Goal: Task Accomplishment & Management: Use online tool/utility

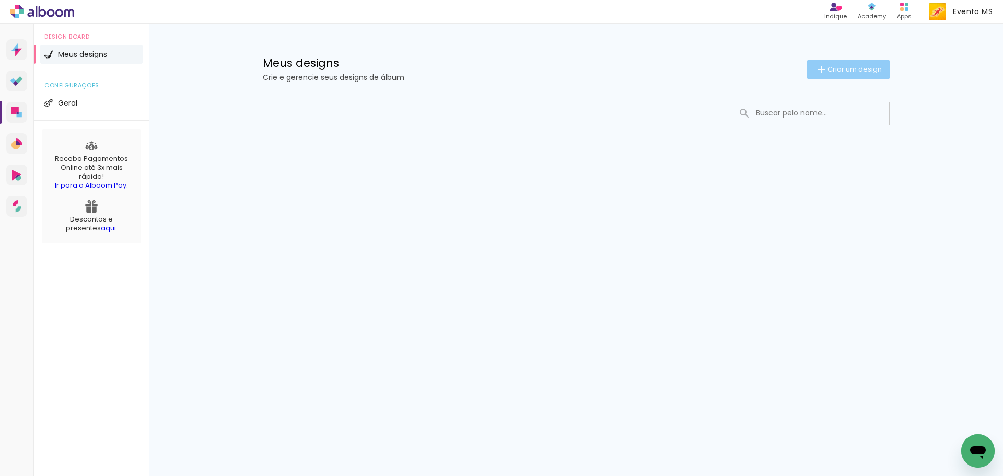
click at [836, 73] on span "Criar um design" at bounding box center [854, 69] width 54 height 7
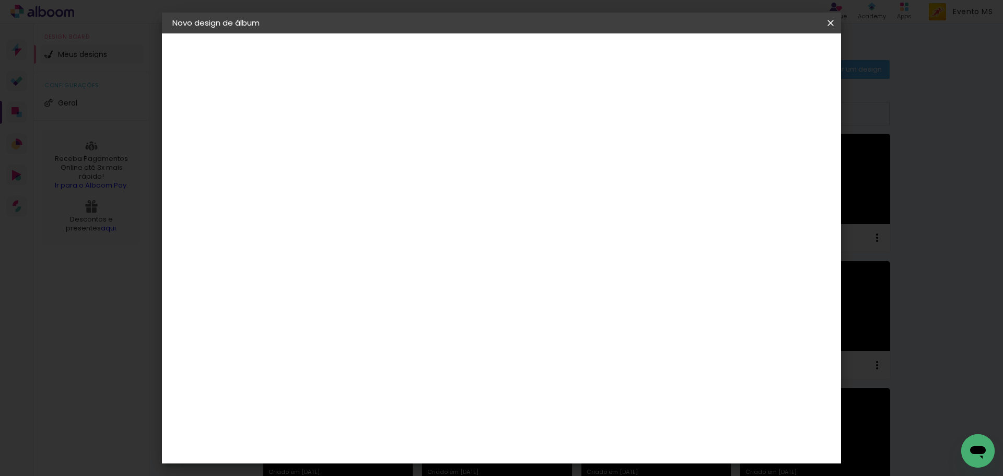
click at [343, 137] on input at bounding box center [343, 140] width 0 height 16
type input "p"
click at [343, 146] on input at bounding box center [343, 140] width 0 height 16
type input "[PERSON_NAME]"
type paper-input "[PERSON_NAME]"
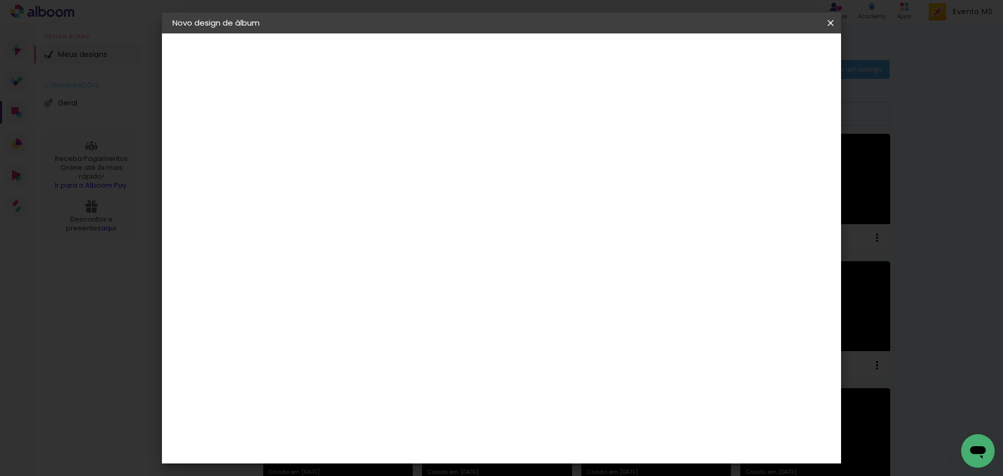
click at [450, 48] on paper-button "Avançar" at bounding box center [424, 55] width 51 height 18
click at [0, 0] on slot "Tamanho Livre" at bounding box center [0, 0] width 0 height 0
click at [0, 0] on slot "Avançar" at bounding box center [0, 0] width 0 height 0
drag, startPoint x: 572, startPoint y: 437, endPoint x: 534, endPoint y: 437, distance: 38.1
click at [534, 437] on div "cm" at bounding box center [565, 436] width 410 height 37
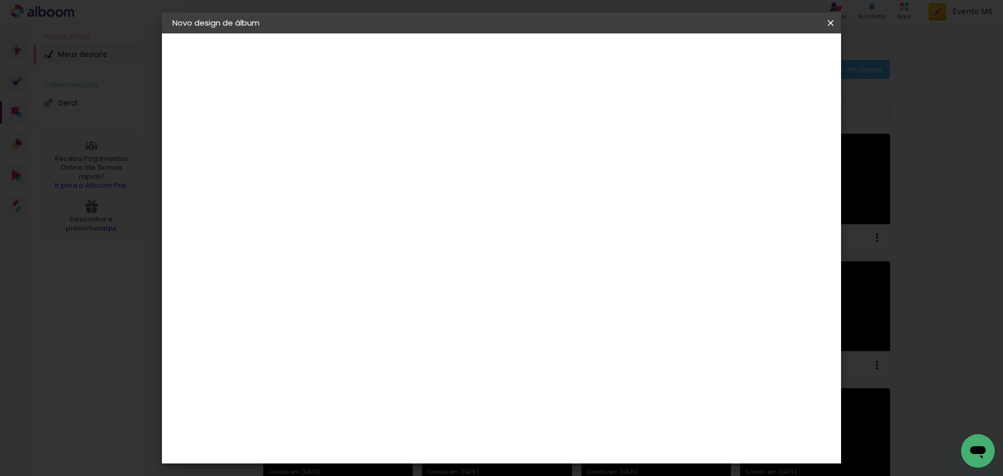
scroll to position [79, 0]
type input "42"
type paper-input "42"
click at [776, 48] on paper-button "Iniciar design" at bounding box center [741, 55] width 68 height 18
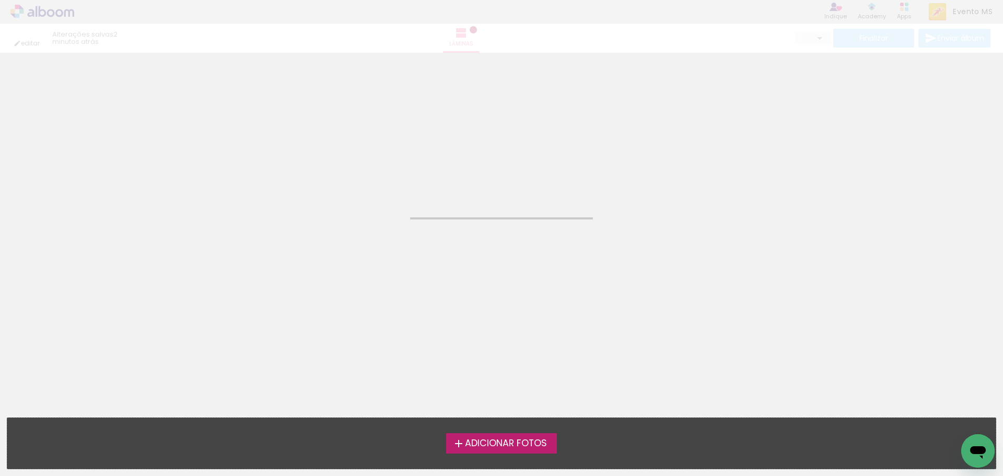
click at [489, 440] on span "Adicionar Fotos" at bounding box center [506, 443] width 82 height 9
click at [0, 0] on input "file" at bounding box center [0, 0] width 0 height 0
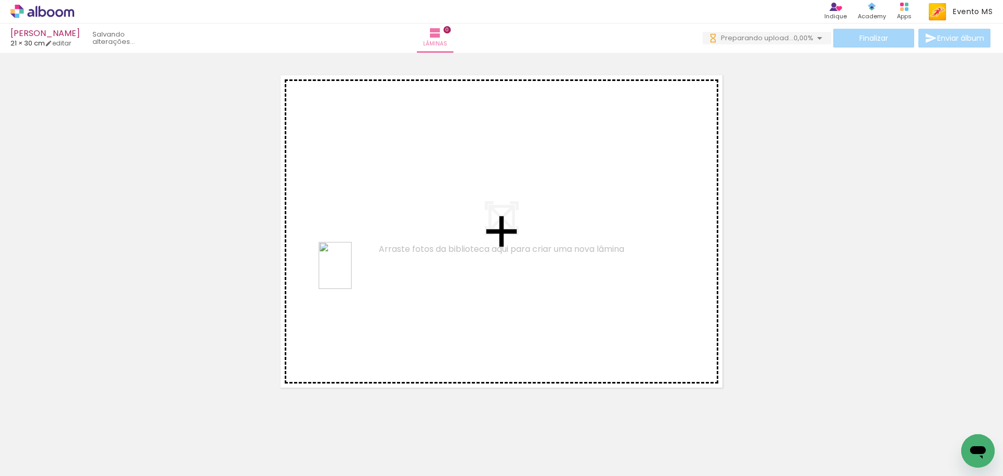
drag, startPoint x: 107, startPoint y: 452, endPoint x: 347, endPoint y: 274, distance: 299.1
click at [347, 274] on quentale-workspace at bounding box center [501, 238] width 1003 height 476
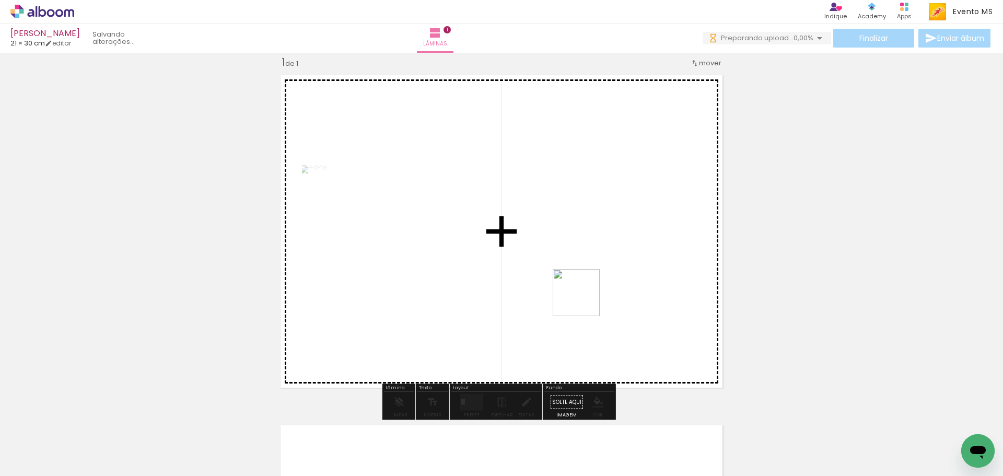
drag, startPoint x: 165, startPoint y: 450, endPoint x: 484, endPoint y: 316, distance: 346.4
click at [526, 300] on quentale-workspace at bounding box center [501, 238] width 1003 height 476
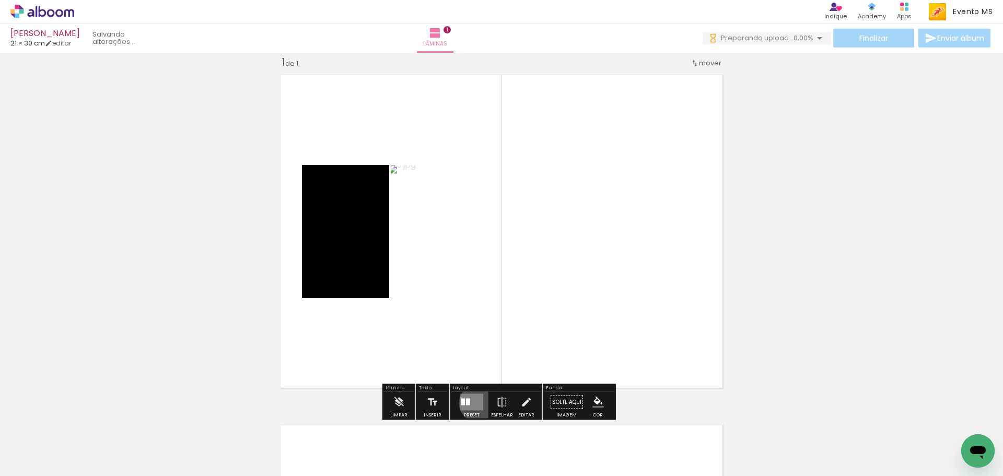
click at [475, 403] on quentale-layouter at bounding box center [471, 402] width 23 height 17
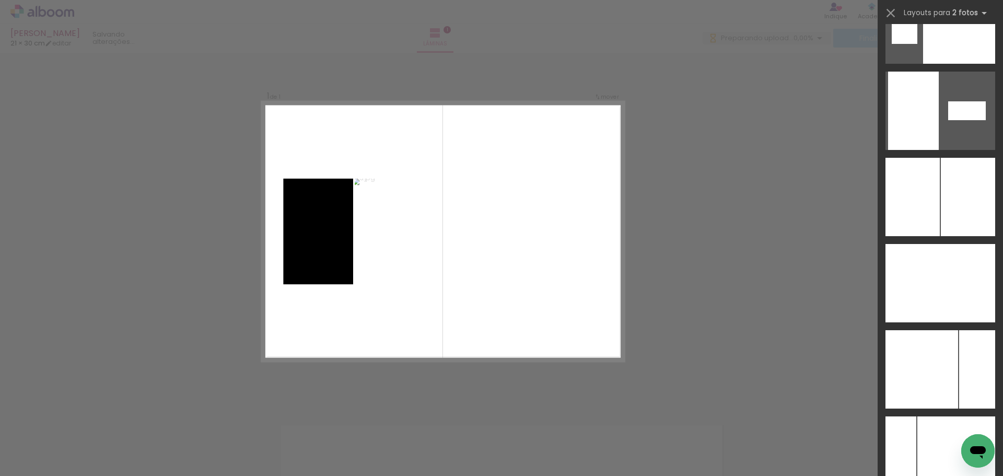
scroll to position [4070, 0]
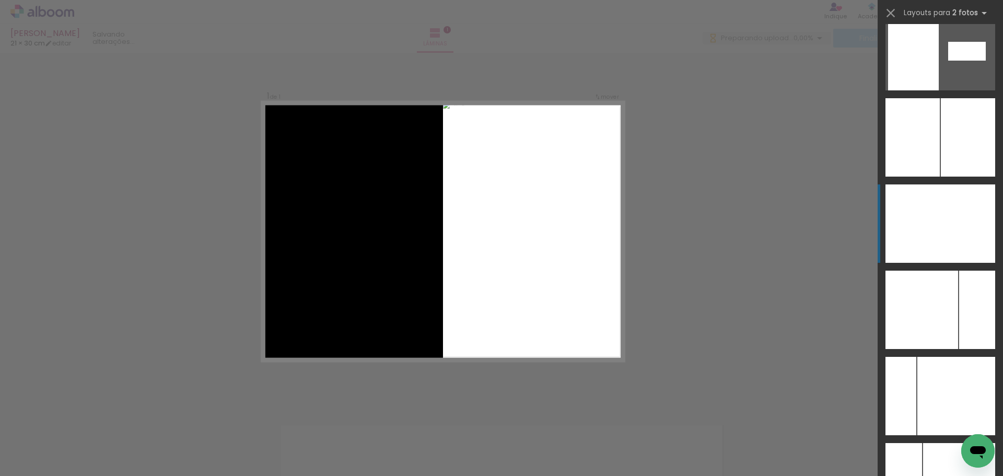
click at [963, 237] on div at bounding box center [967, 223] width 55 height 78
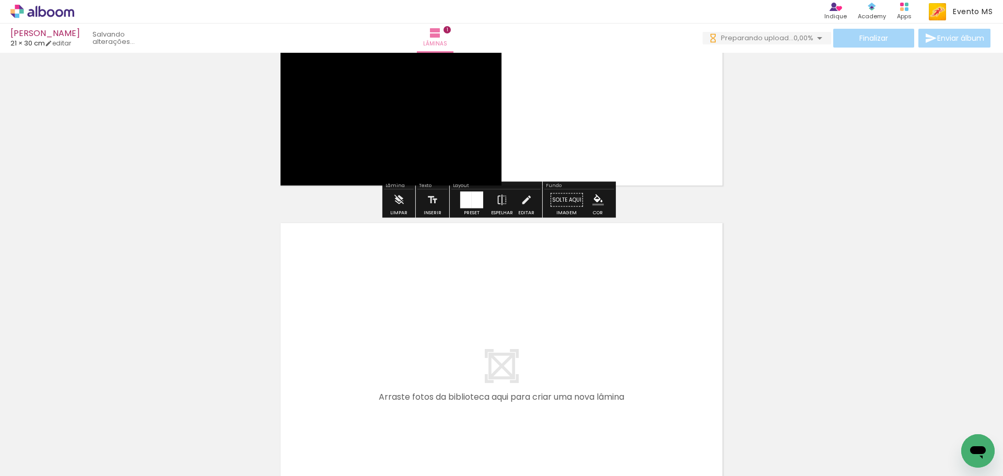
scroll to position [383, 0]
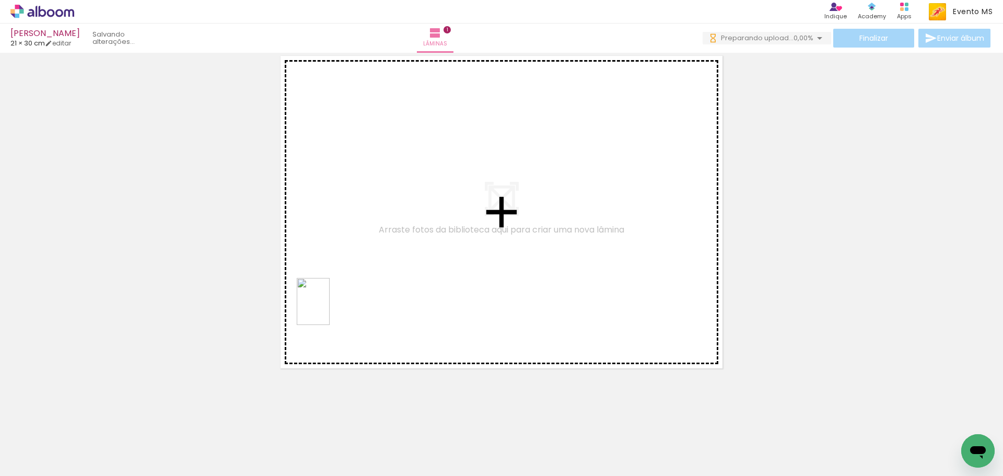
drag, startPoint x: 216, startPoint y: 441, endPoint x: 329, endPoint y: 309, distance: 174.1
click at [329, 309] on quentale-workspace at bounding box center [501, 238] width 1003 height 476
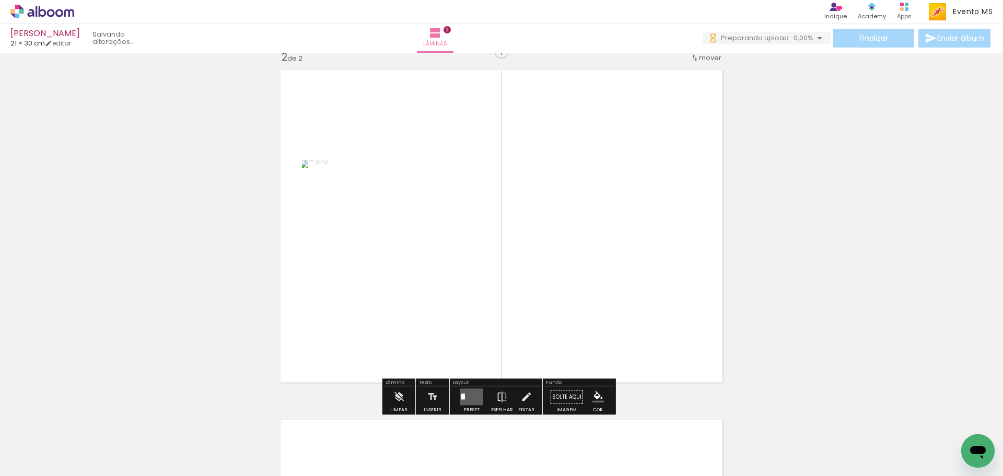
scroll to position [363, 0]
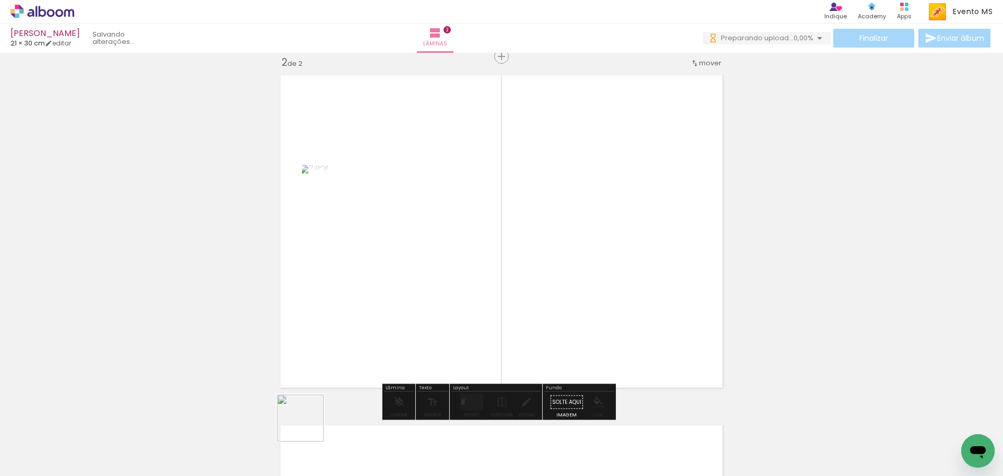
drag, startPoint x: 308, startPoint y: 426, endPoint x: 610, endPoint y: 262, distance: 344.0
click at [618, 264] on quentale-workspace at bounding box center [501, 238] width 1003 height 476
drag, startPoint x: 456, startPoint y: 402, endPoint x: 503, endPoint y: 358, distance: 64.3
click at [459, 400] on div at bounding box center [471, 402] width 28 height 21
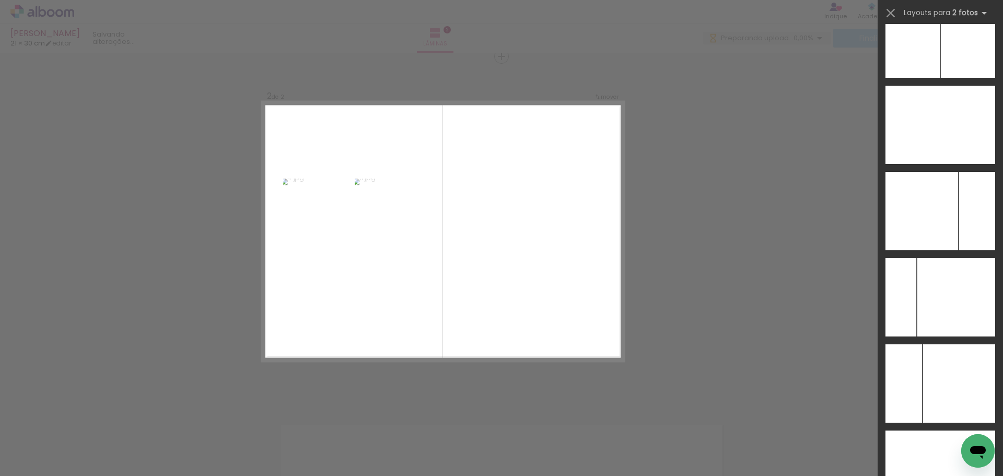
scroll to position [4188, 0]
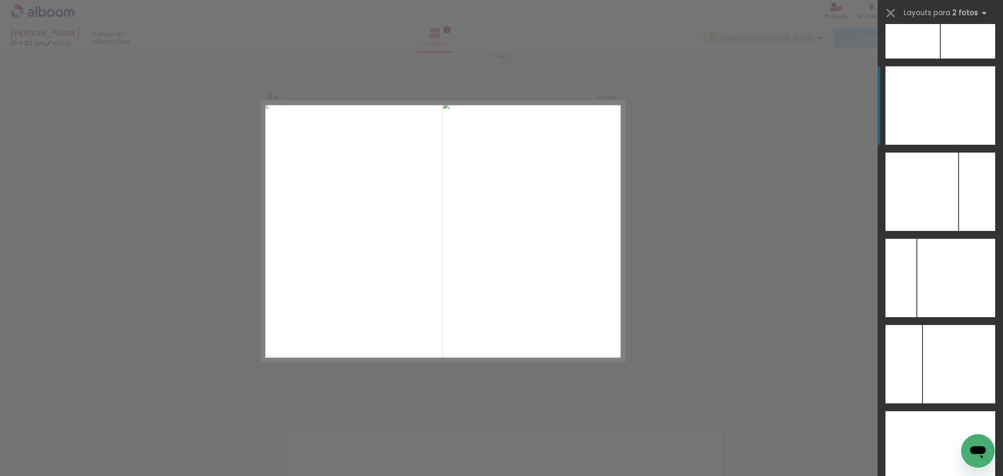
click at [976, 126] on div at bounding box center [967, 105] width 55 height 78
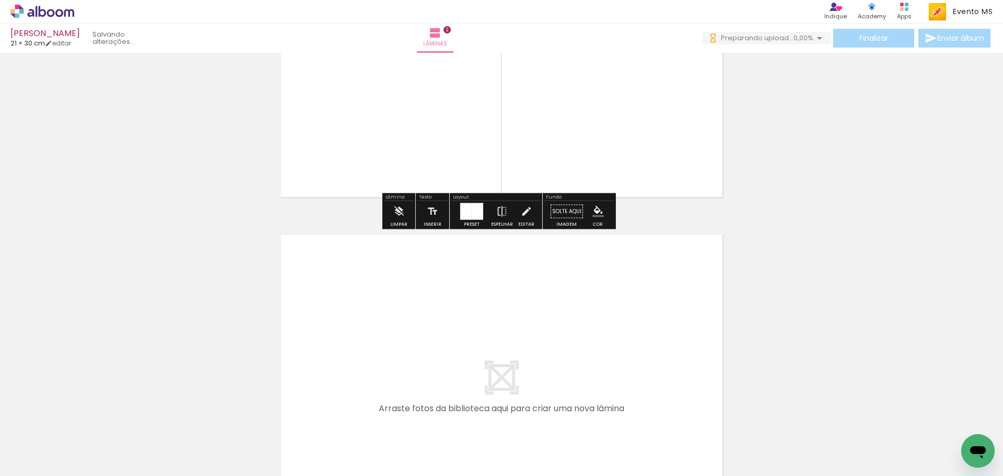
scroll to position [729, 0]
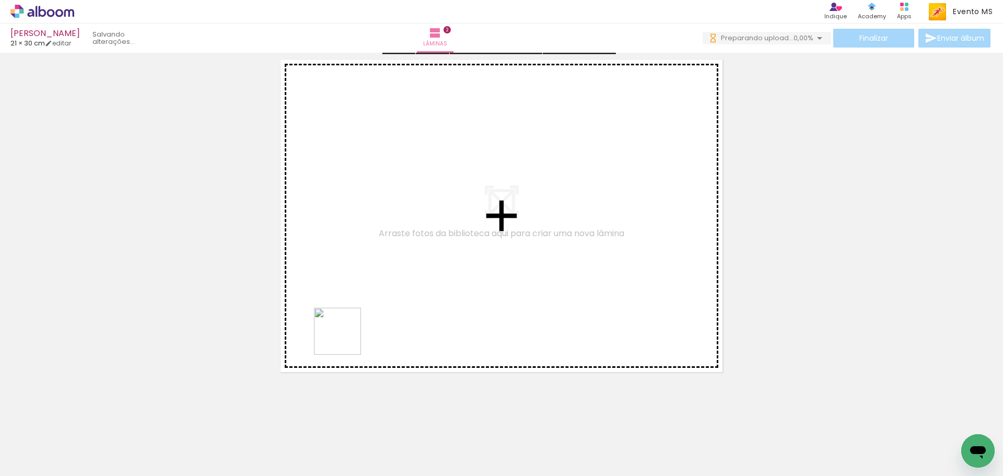
drag, startPoint x: 355, startPoint y: 450, endPoint x: 347, endPoint y: 322, distance: 128.2
click at [347, 322] on quentale-workspace at bounding box center [501, 238] width 1003 height 476
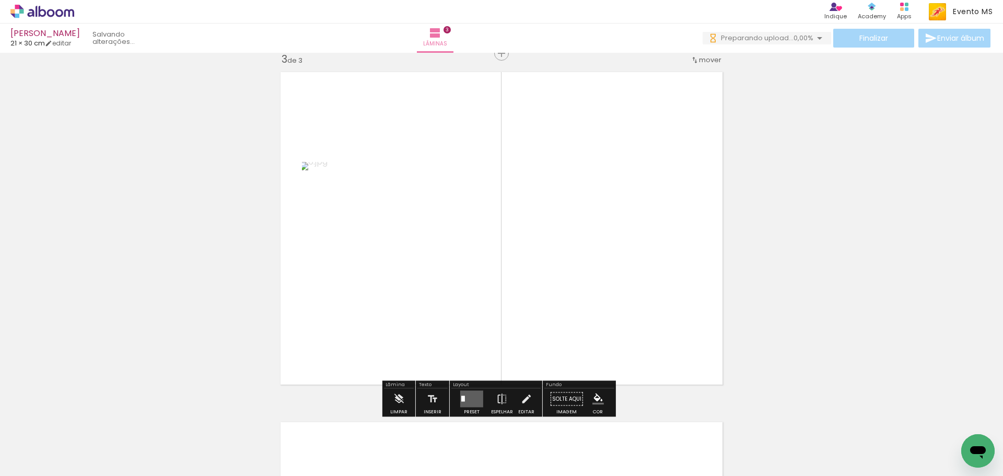
scroll to position [713, 0]
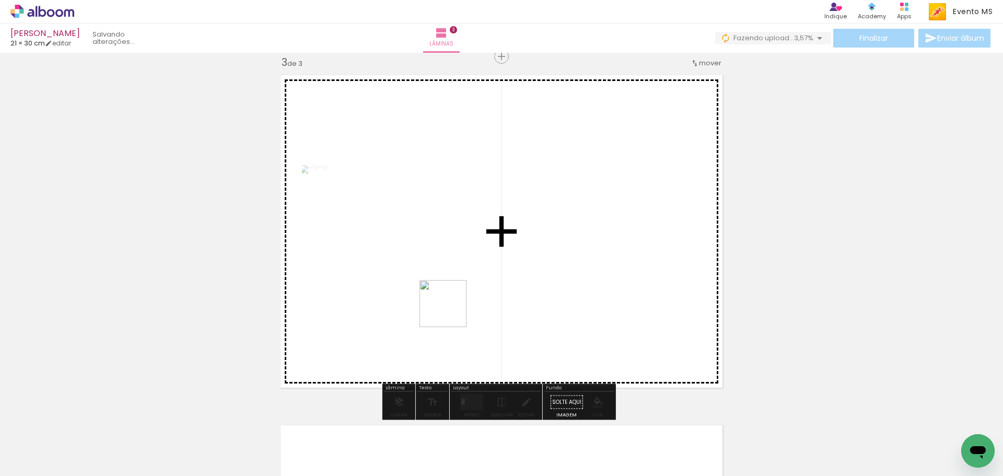
drag, startPoint x: 403, startPoint y: 450, endPoint x: 464, endPoint y: 253, distance: 206.6
click at [464, 253] on quentale-workspace at bounding box center [501, 238] width 1003 height 476
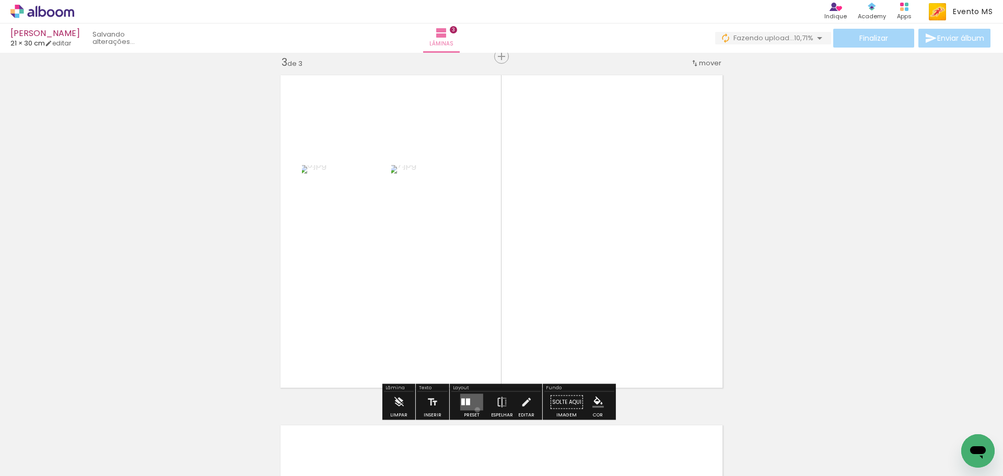
click at [475, 409] on quentale-layouter at bounding box center [471, 402] width 23 height 17
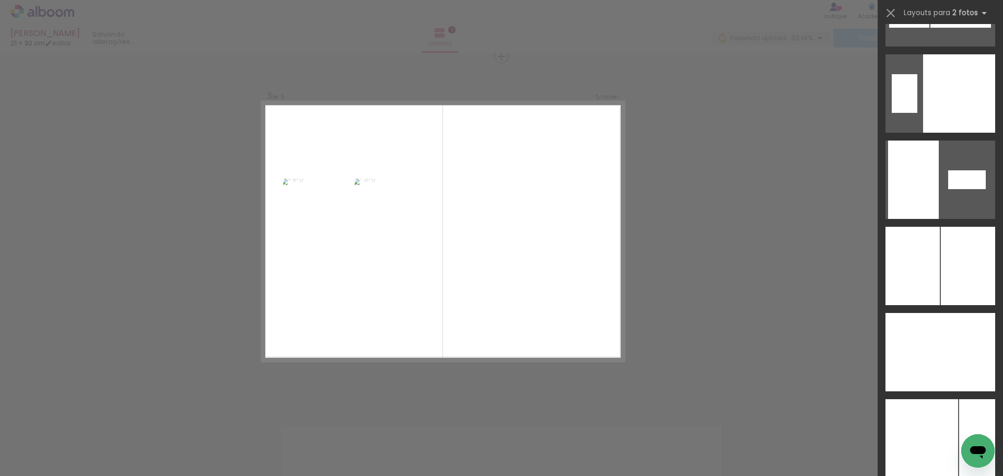
scroll to position [4040, 0]
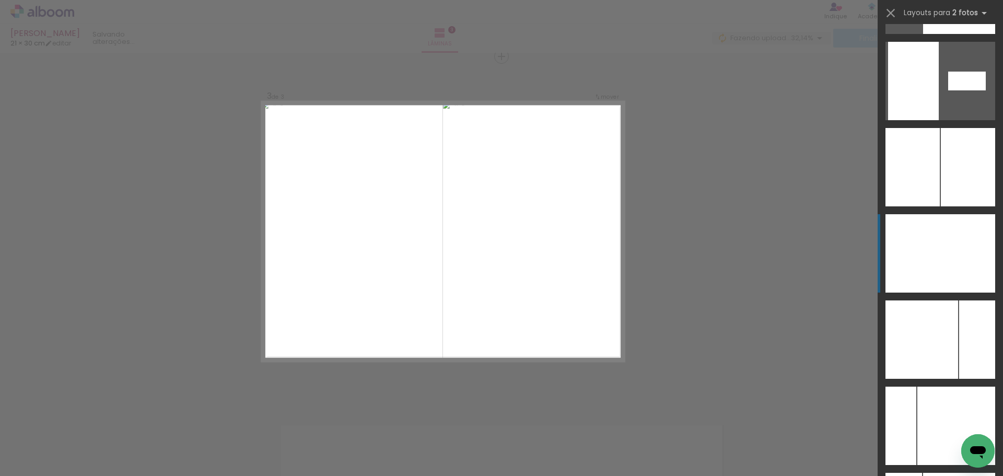
click at [966, 263] on div at bounding box center [967, 253] width 55 height 78
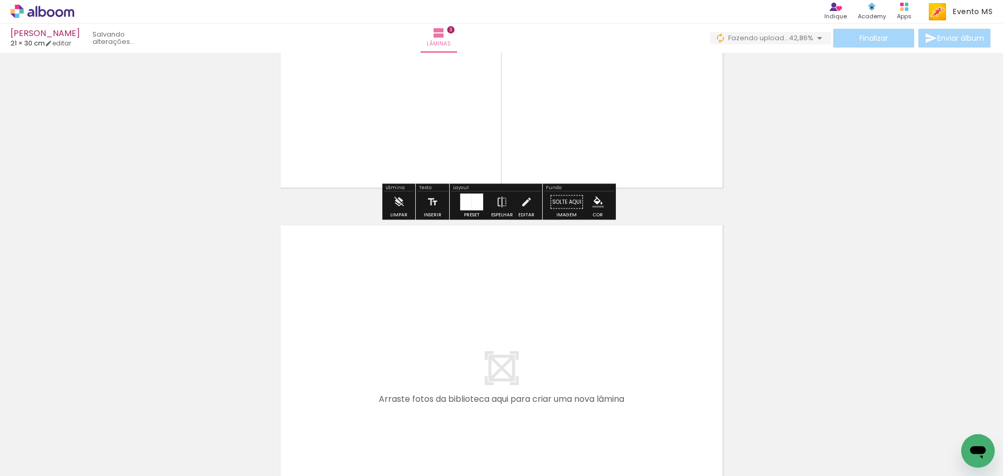
scroll to position [1083, 0]
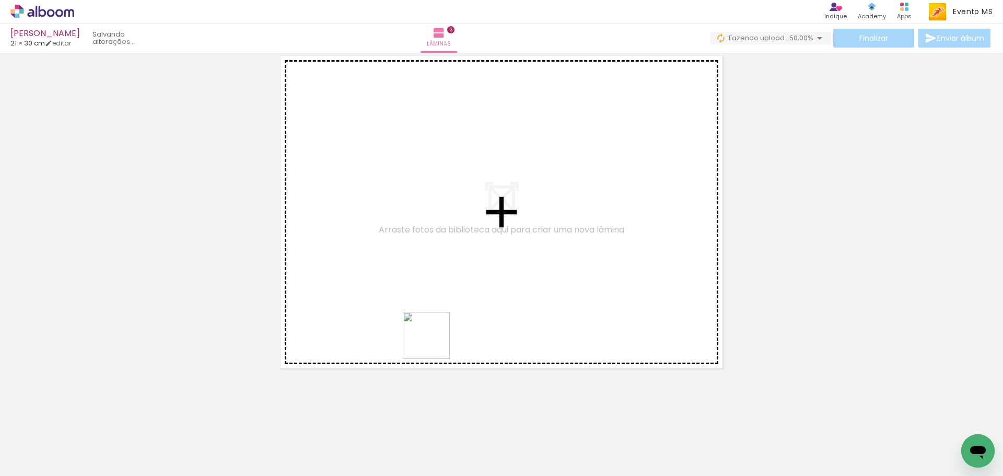
drag, startPoint x: 467, startPoint y: 445, endPoint x: 434, endPoint y: 343, distance: 107.5
click at [434, 343] on quentale-workspace at bounding box center [501, 238] width 1003 height 476
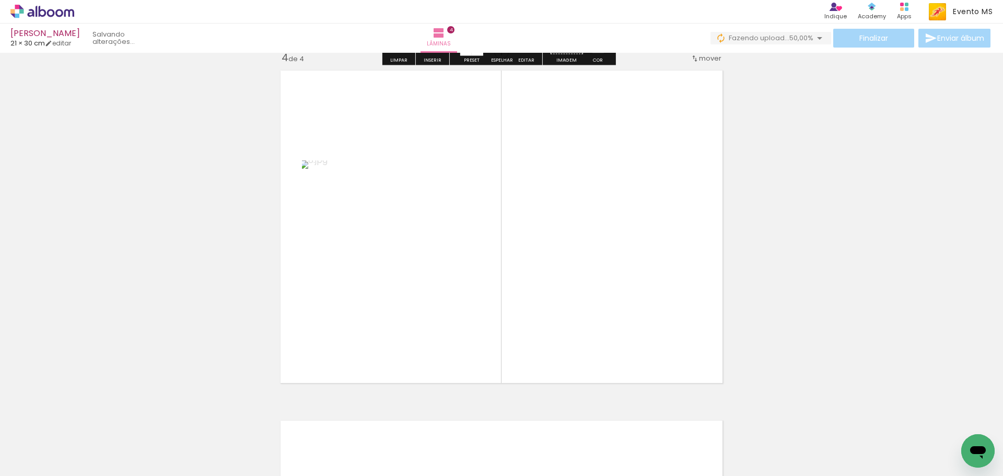
scroll to position [1063, 0]
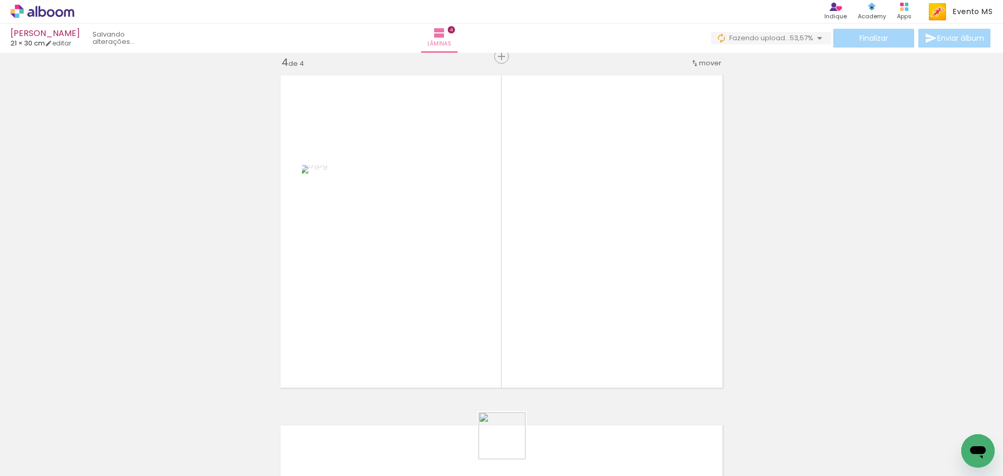
drag, startPoint x: 510, startPoint y: 443, endPoint x: 519, endPoint y: 347, distance: 97.1
click at [551, 315] on quentale-workspace at bounding box center [501, 238] width 1003 height 476
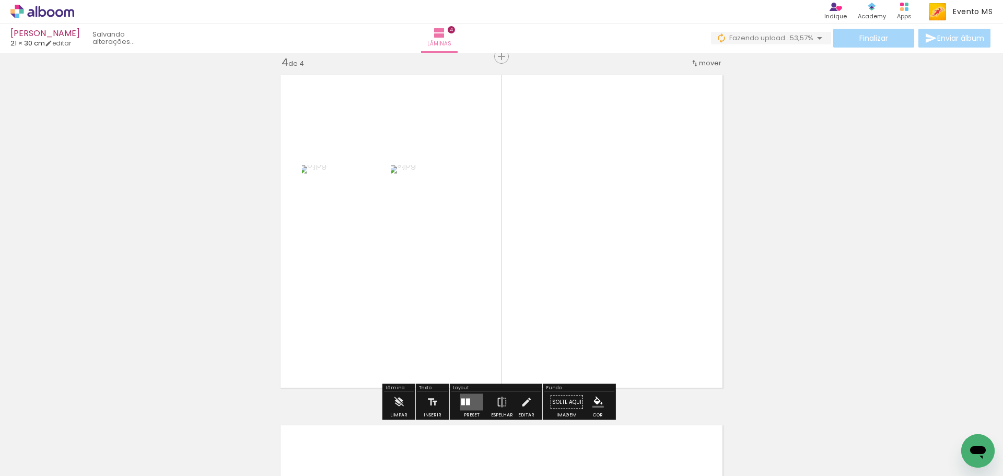
drag, startPoint x: 462, startPoint y: 403, endPoint x: 565, endPoint y: 353, distance: 114.4
click at [471, 399] on quentale-layouter at bounding box center [471, 402] width 23 height 17
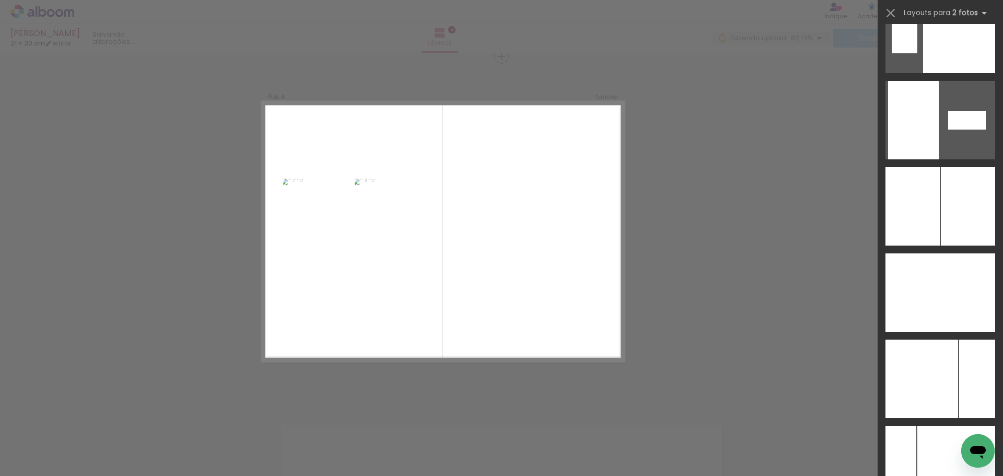
scroll to position [4060, 0]
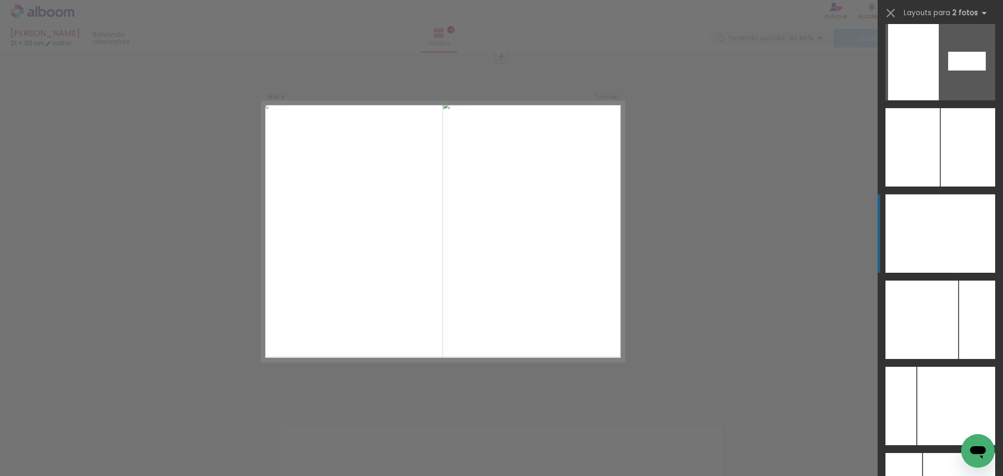
click at [962, 242] on div at bounding box center [967, 233] width 55 height 78
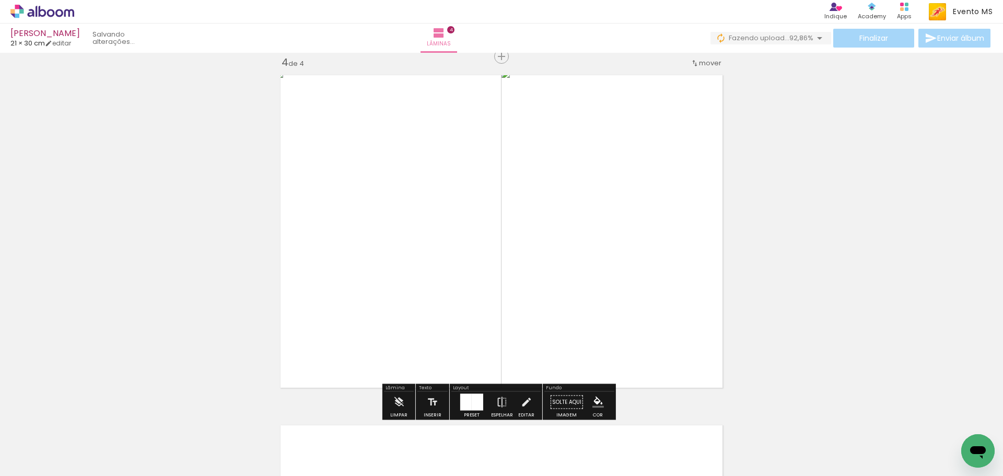
scroll to position [1377, 0]
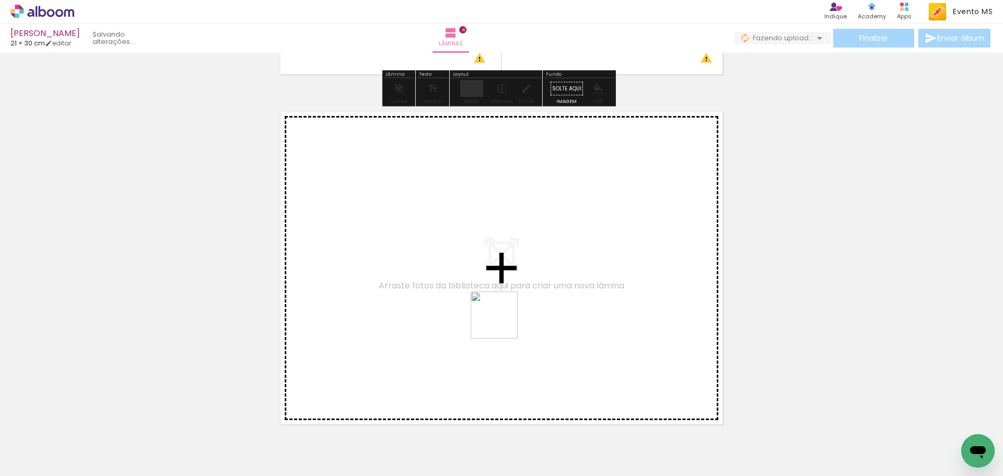
drag, startPoint x: 583, startPoint y: 434, endPoint x: 468, endPoint y: 275, distance: 196.4
click at [468, 275] on quentale-workspace at bounding box center [501, 238] width 1003 height 476
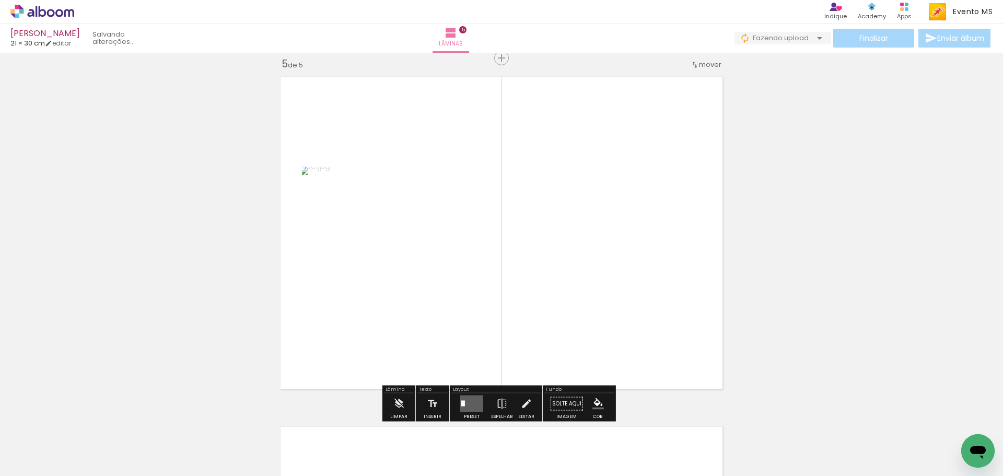
scroll to position [1413, 0]
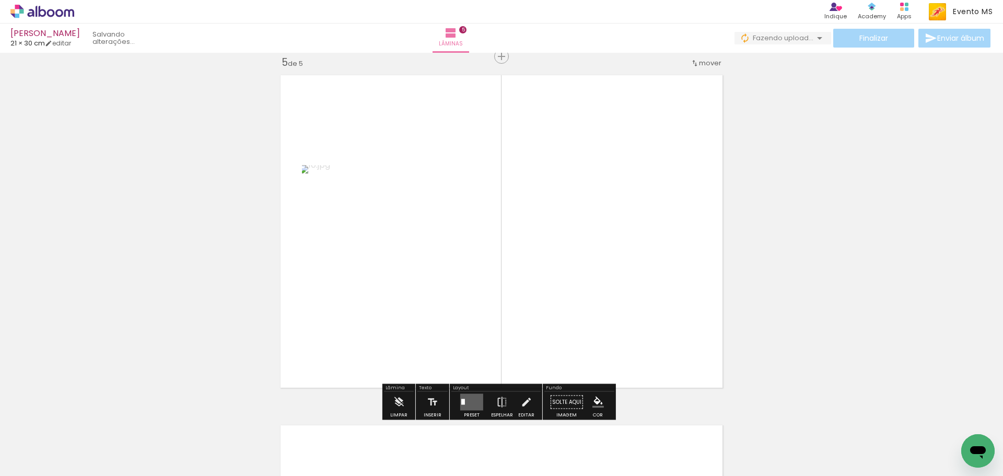
drag, startPoint x: 646, startPoint y: 443, endPoint x: 591, endPoint y: 308, distance: 146.1
click at [596, 315] on quentale-workspace at bounding box center [501, 238] width 1003 height 476
drag, startPoint x: 460, startPoint y: 401, endPoint x: 515, endPoint y: 358, distance: 70.0
click at [461, 401] on div at bounding box center [463, 401] width 4 height 7
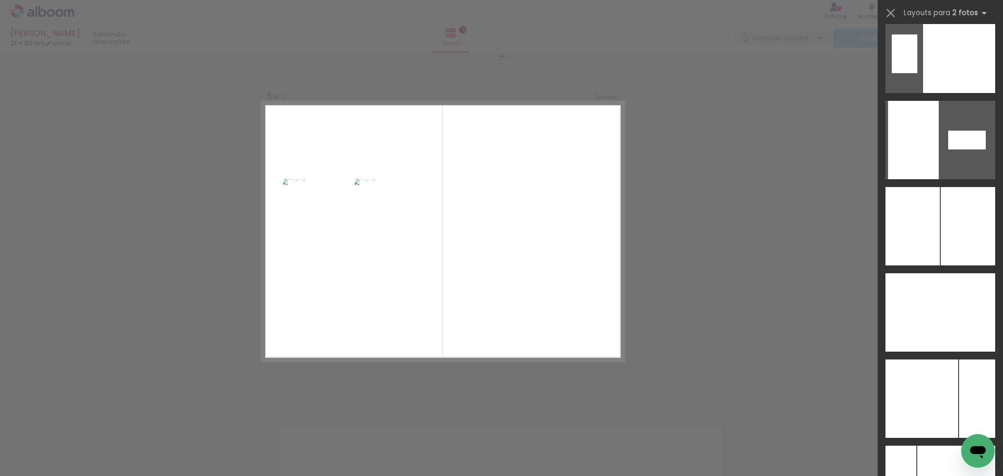
scroll to position [4169, 0]
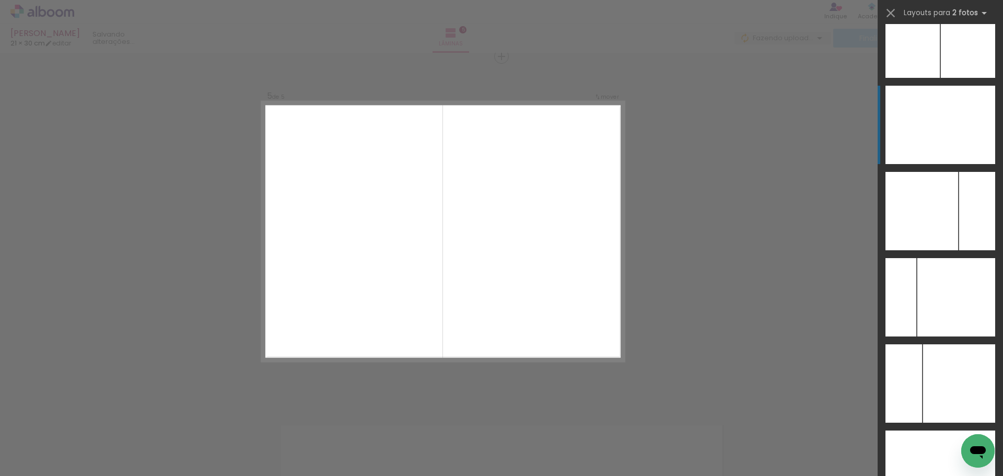
click at [947, 138] on div at bounding box center [967, 125] width 55 height 78
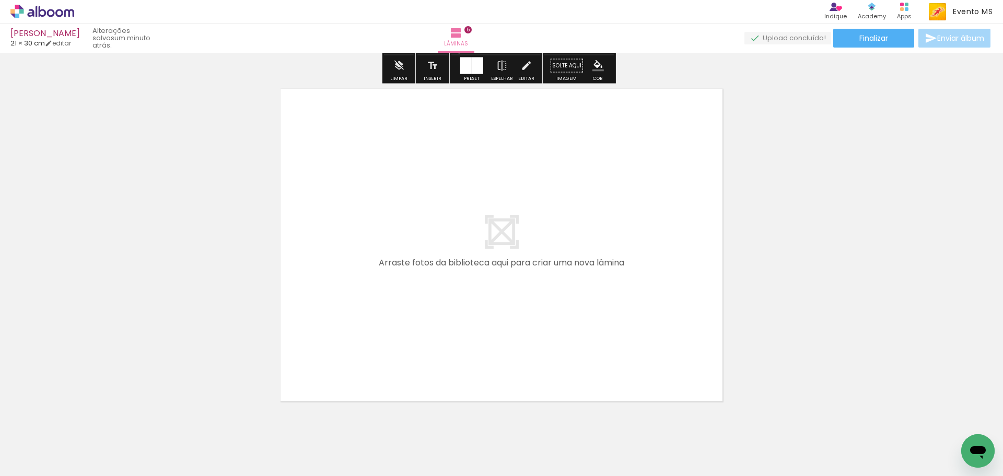
scroll to position [1782, 0]
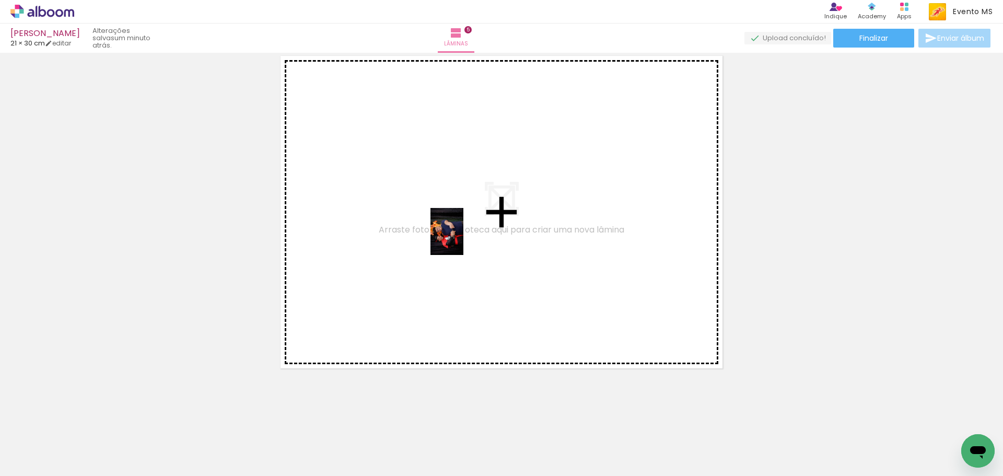
drag, startPoint x: 696, startPoint y: 439, endPoint x: 668, endPoint y: 403, distance: 45.4
click at [457, 238] on quentale-workspace at bounding box center [501, 238] width 1003 height 476
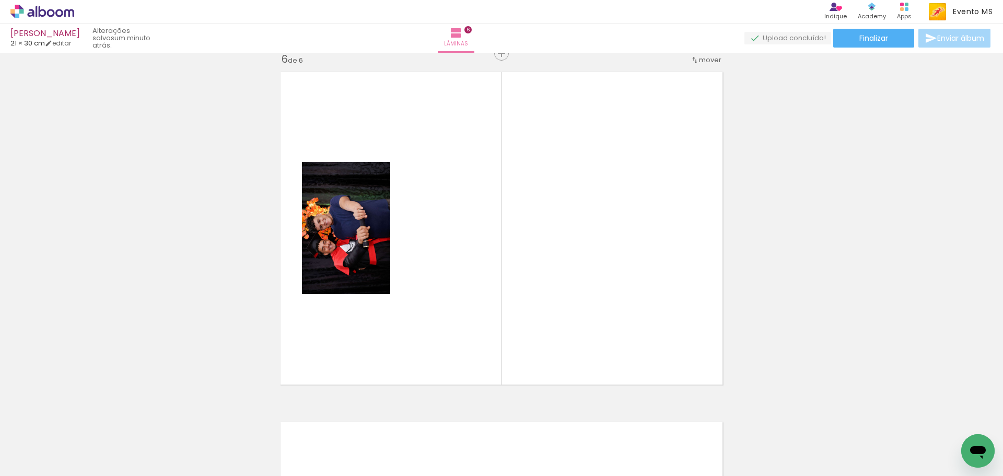
scroll to position [1763, 0]
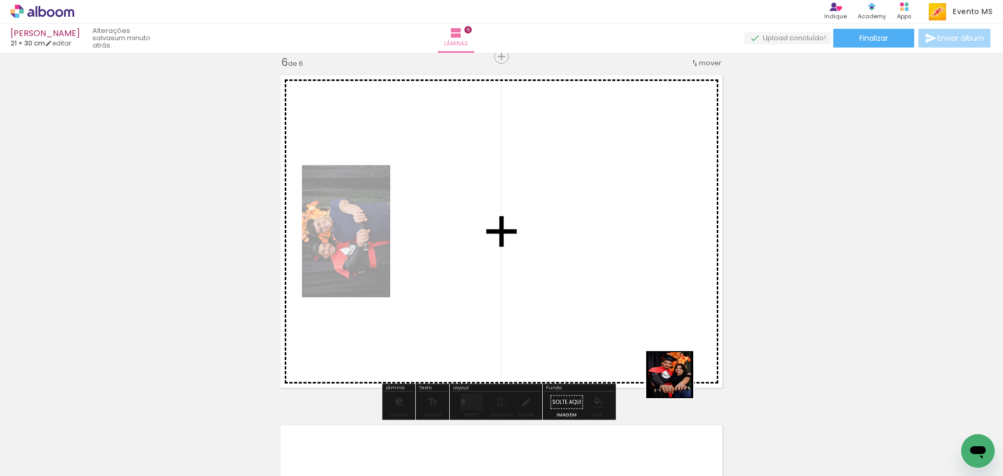
drag, startPoint x: 751, startPoint y: 449, endPoint x: 646, endPoint y: 325, distance: 161.9
click at [643, 326] on quentale-workspace at bounding box center [501, 238] width 1003 height 476
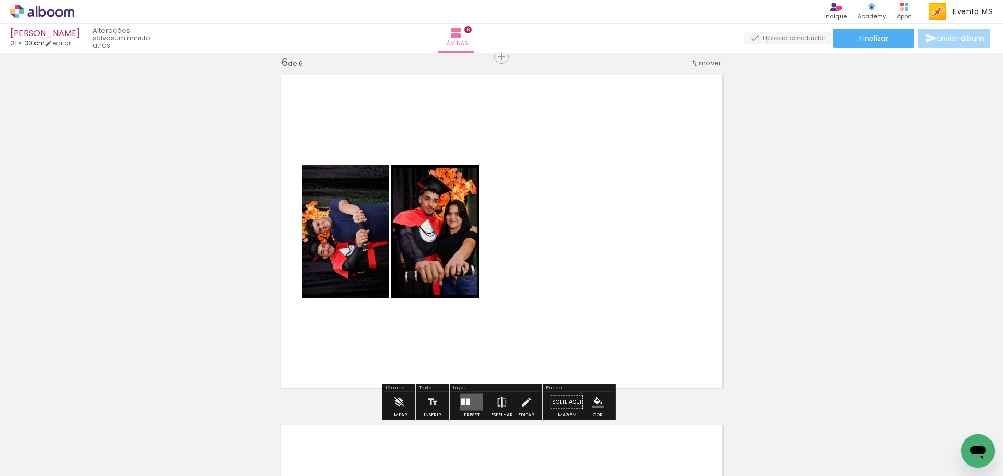
click at [460, 398] on quentale-layouter at bounding box center [471, 402] width 23 height 17
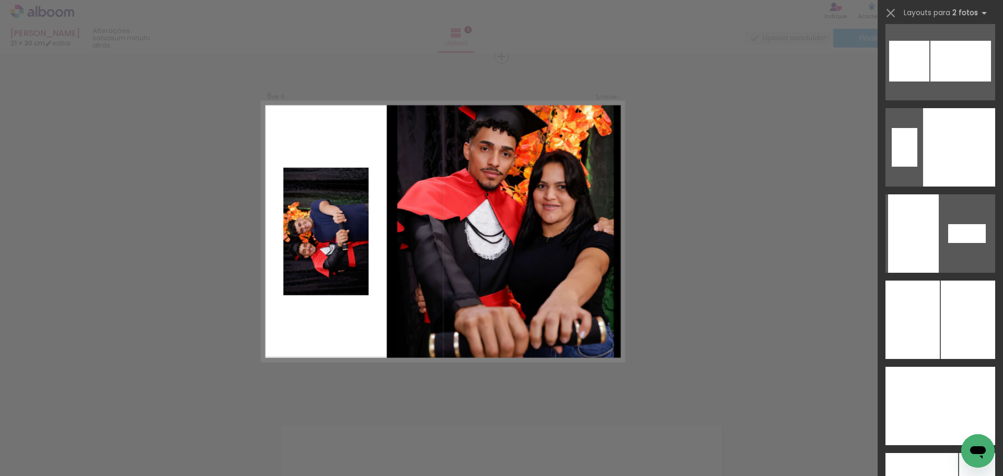
scroll to position [4096, 0]
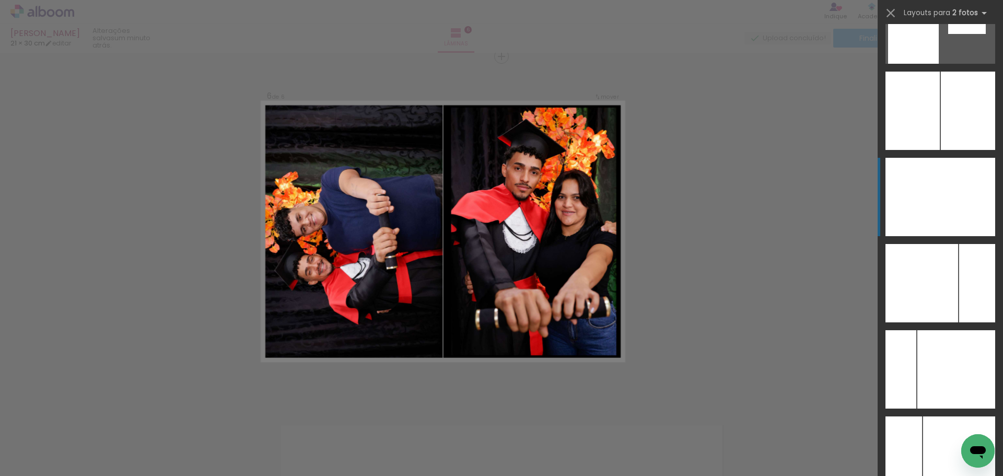
click at [956, 193] on div at bounding box center [967, 197] width 55 height 78
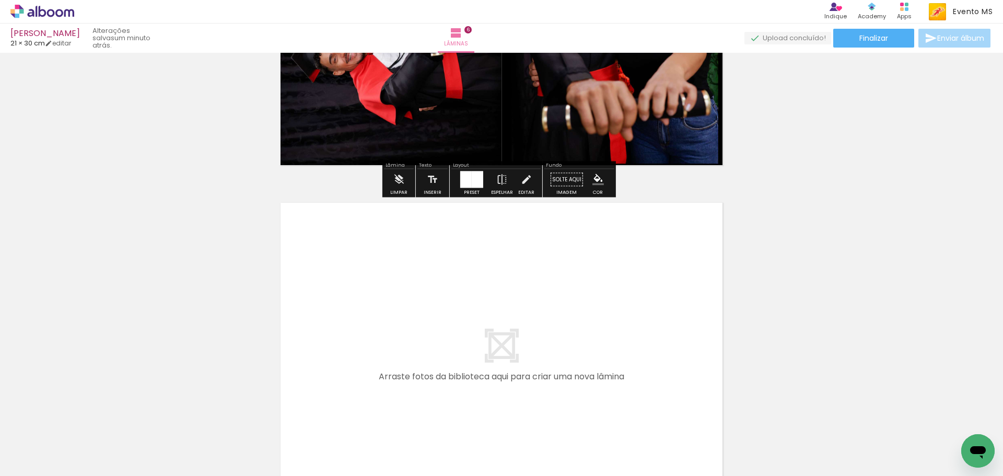
scroll to position [2076, 0]
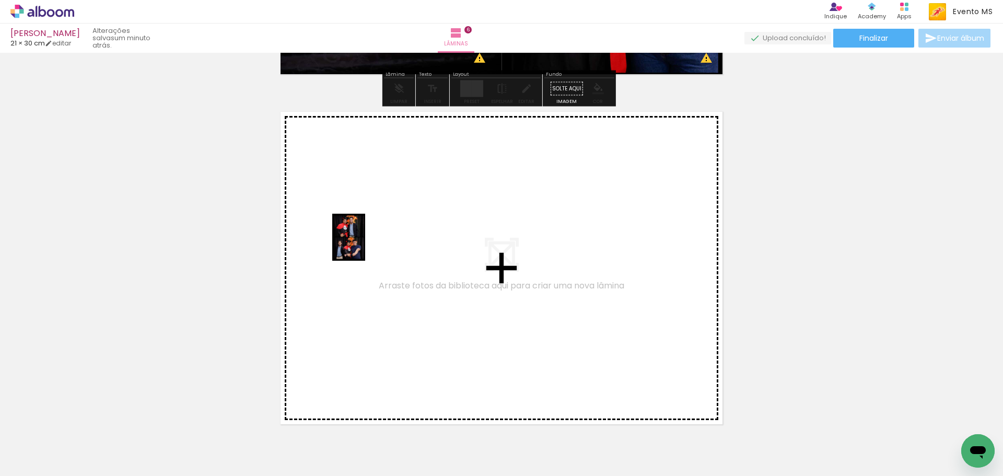
drag, startPoint x: 811, startPoint y: 449, endPoint x: 370, endPoint y: 246, distance: 484.6
click at [370, 246] on quentale-workspace at bounding box center [501, 238] width 1003 height 476
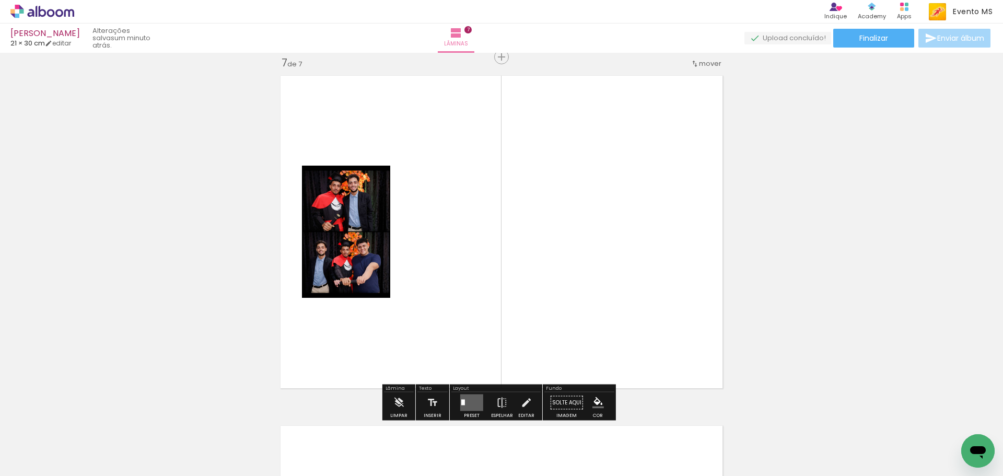
scroll to position [2113, 0]
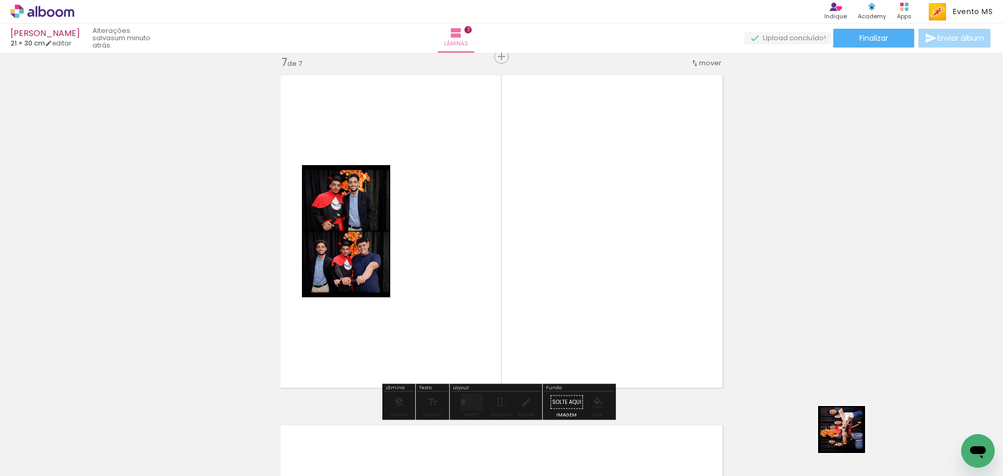
drag, startPoint x: 849, startPoint y: 437, endPoint x: 637, endPoint y: 268, distance: 271.3
click at [640, 272] on quentale-workspace at bounding box center [501, 238] width 1003 height 476
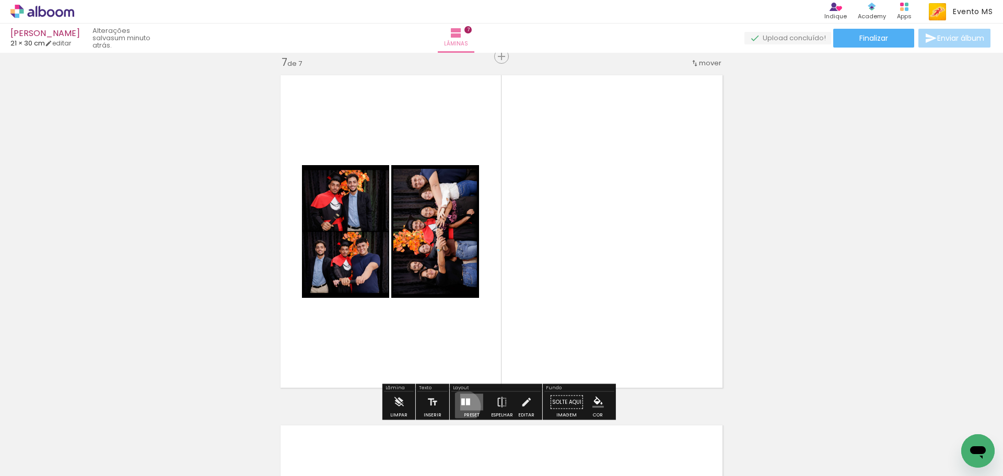
click at [462, 406] on quentale-layouter at bounding box center [471, 402] width 23 height 17
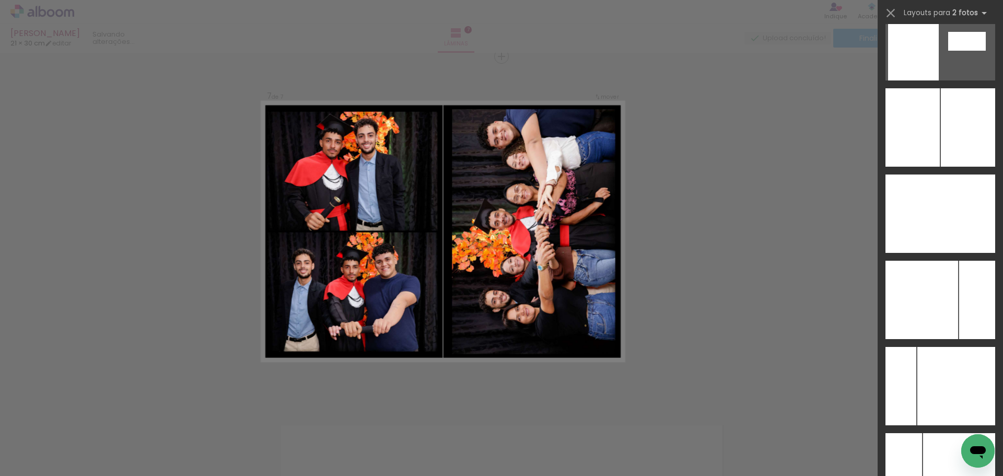
scroll to position [4011, 0]
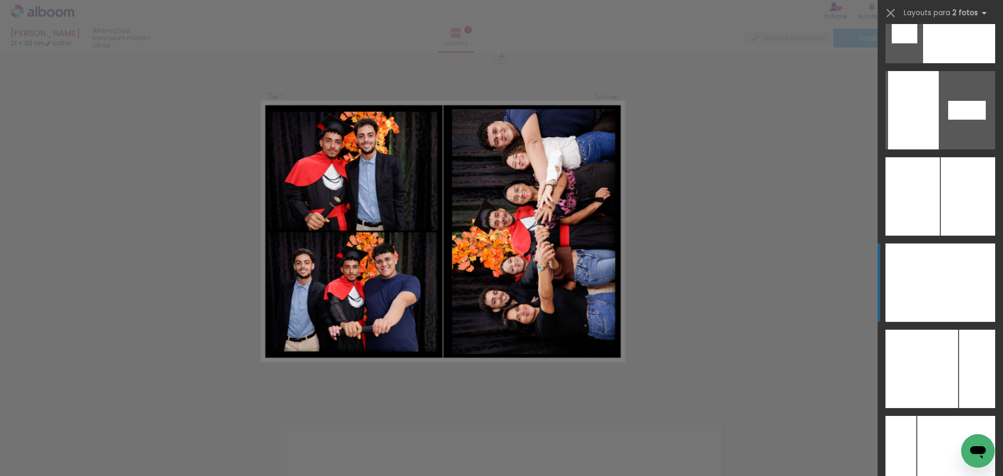
click at [918, 274] on div at bounding box center [912, 282] width 55 height 78
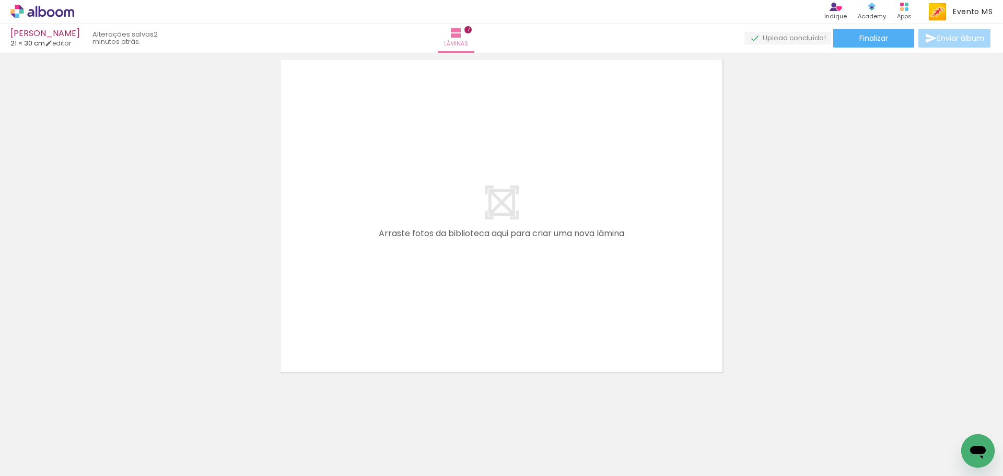
scroll to position [0, 724]
drag, startPoint x: 233, startPoint y: 433, endPoint x: 379, endPoint y: 264, distance: 223.3
click at [379, 264] on quentale-workspace at bounding box center [501, 238] width 1003 height 476
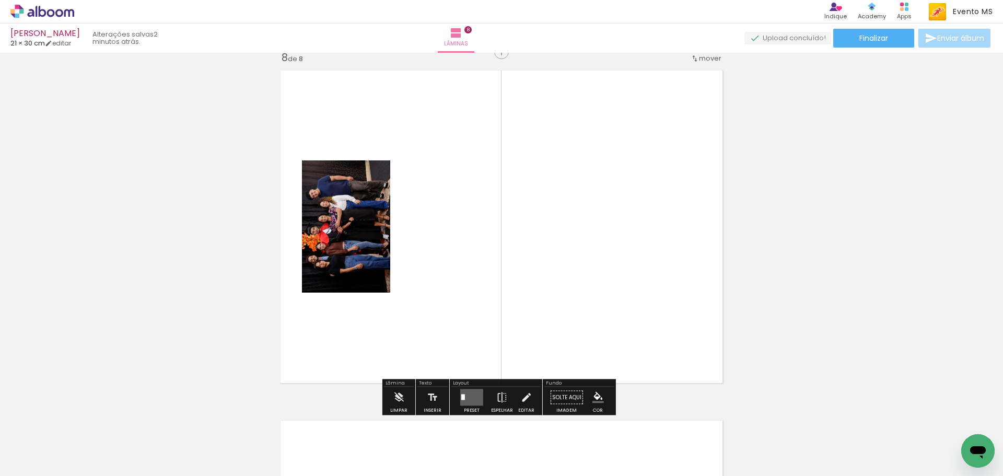
scroll to position [2463, 0]
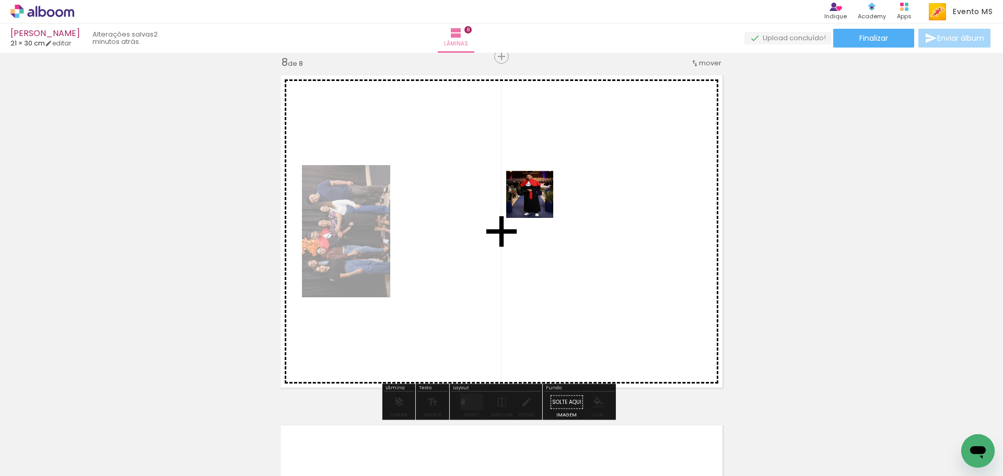
drag, startPoint x: 255, startPoint y: 440, endPoint x: 537, endPoint y: 202, distance: 369.1
click at [537, 202] on quentale-workspace at bounding box center [501, 238] width 1003 height 476
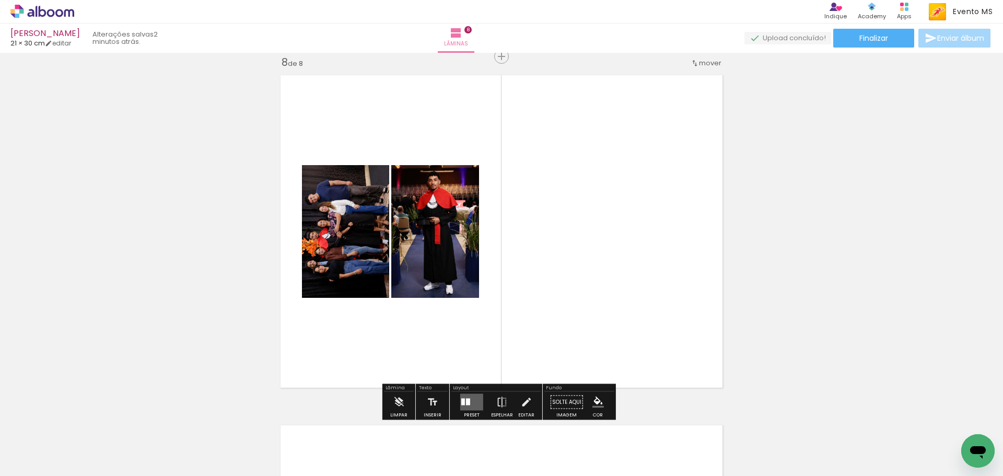
click at [466, 402] on div at bounding box center [468, 401] width 4 height 7
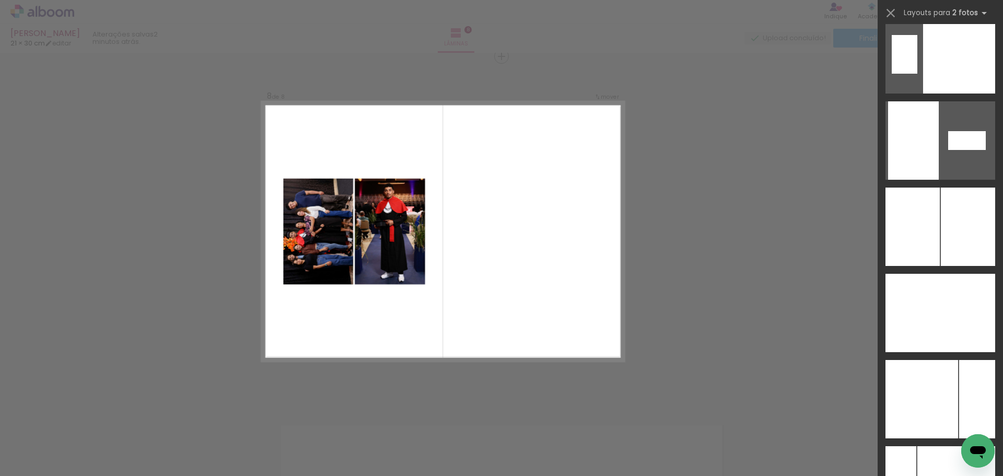
scroll to position [4010, 0]
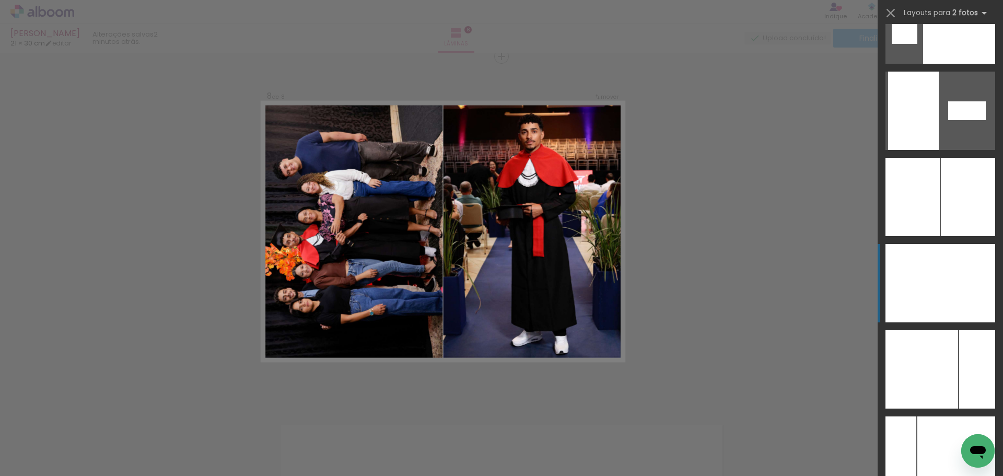
click at [964, 272] on div at bounding box center [967, 283] width 55 height 78
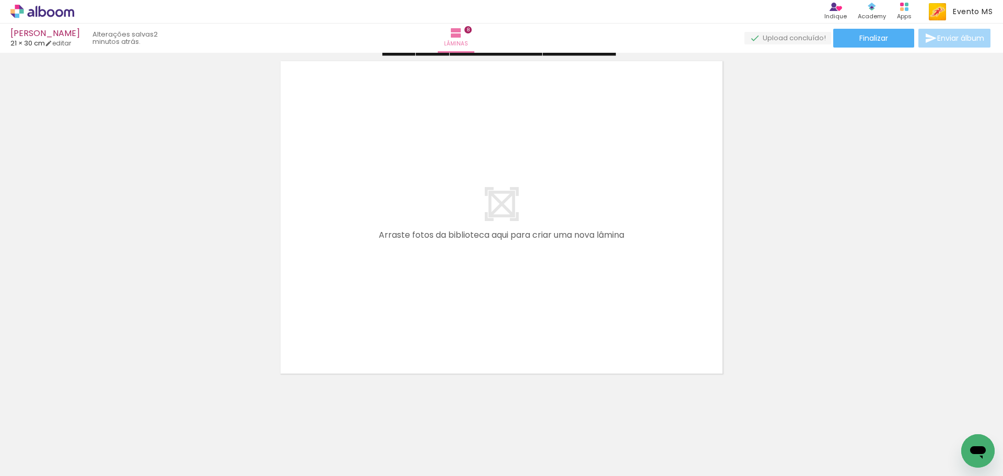
scroll to position [2828, 0]
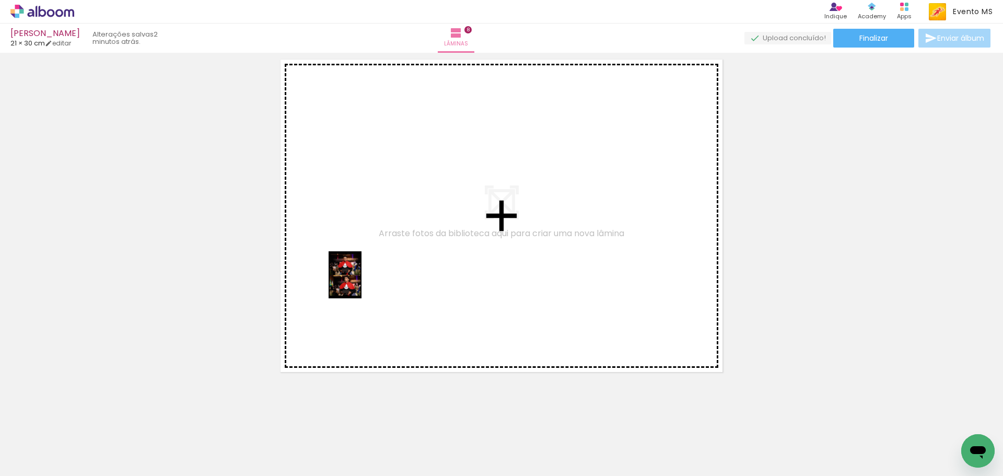
drag, startPoint x: 320, startPoint y: 454, endPoint x: 360, endPoint y: 281, distance: 176.9
click at [360, 281] on quentale-workspace at bounding box center [501, 238] width 1003 height 476
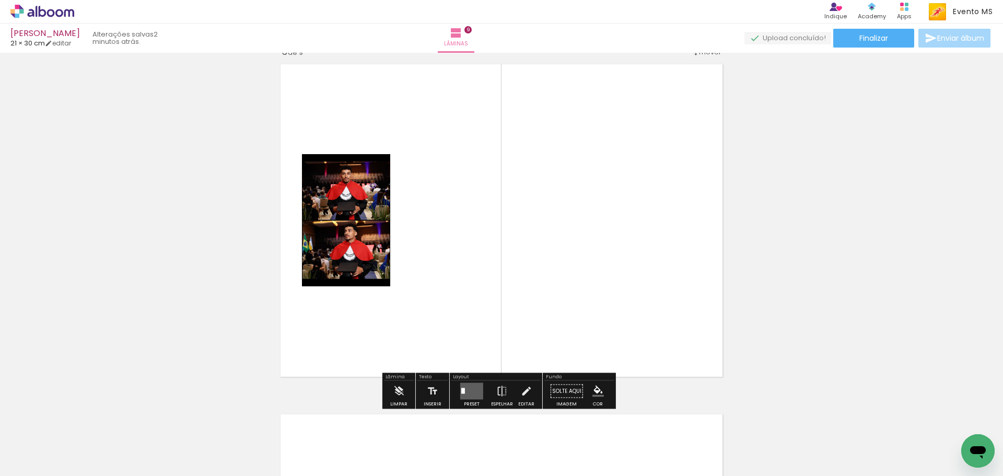
scroll to position [2813, 0]
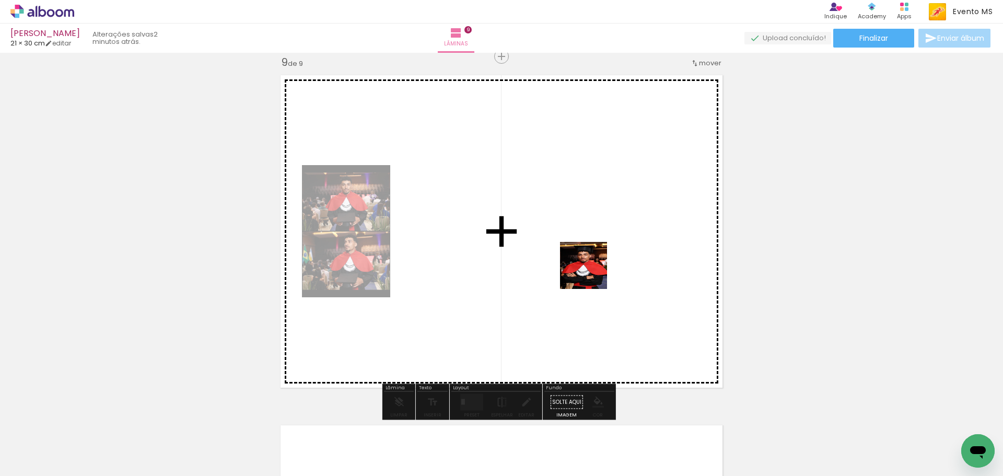
drag, startPoint x: 381, startPoint y: 450, endPoint x: 601, endPoint y: 262, distance: 288.9
click at [601, 262] on quentale-workspace at bounding box center [501, 238] width 1003 height 476
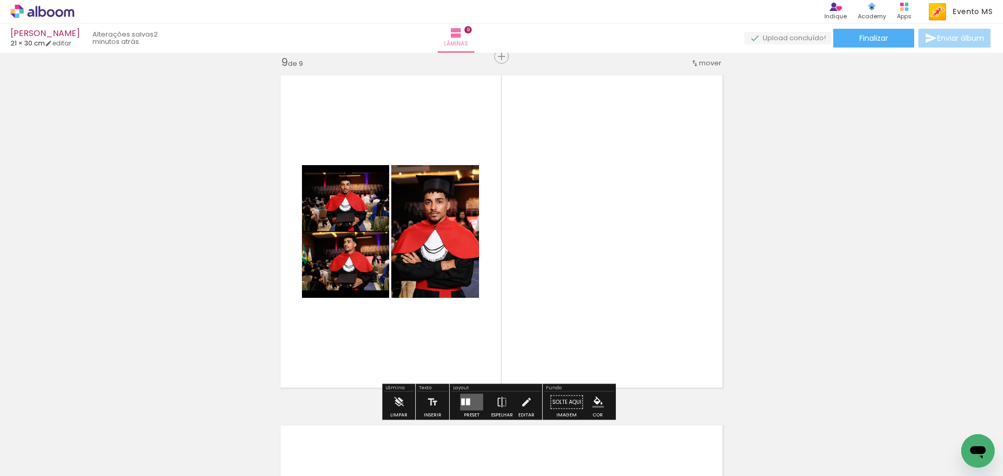
click at [469, 406] on quentale-layouter at bounding box center [471, 402] width 23 height 17
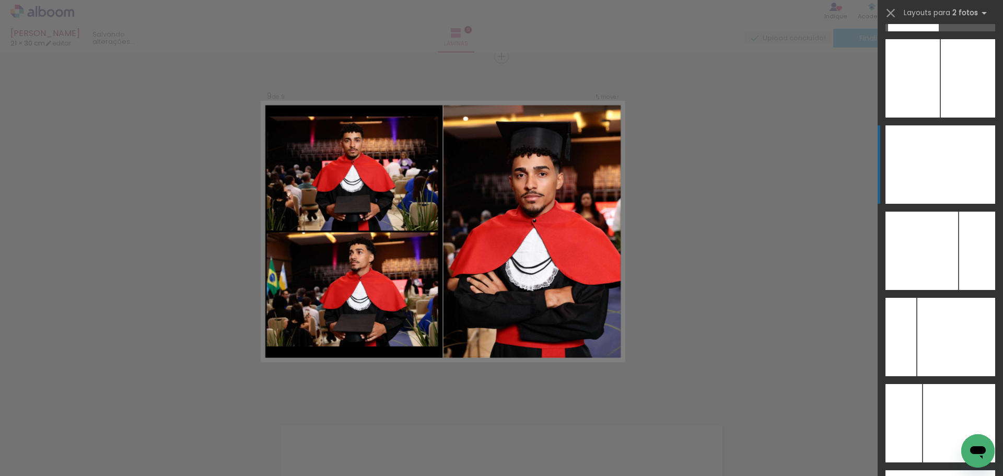
scroll to position [4119, 0]
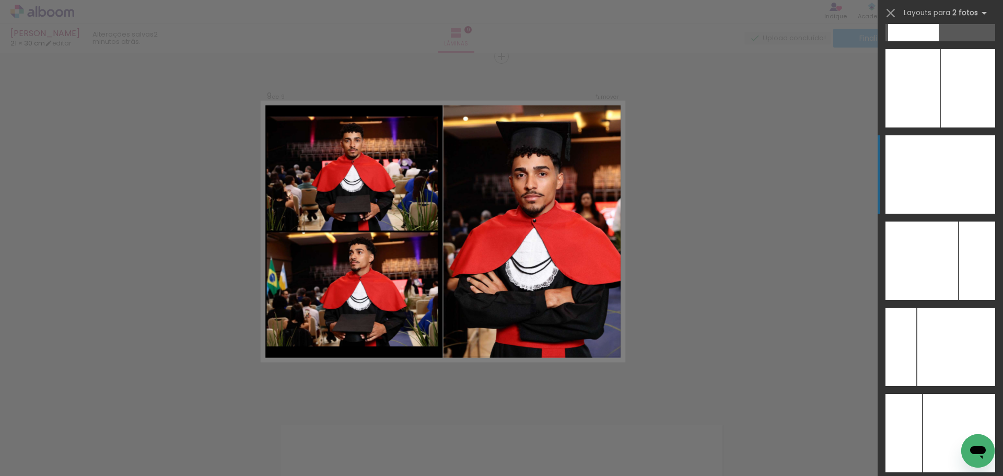
click at [965, 193] on div at bounding box center [967, 174] width 55 height 78
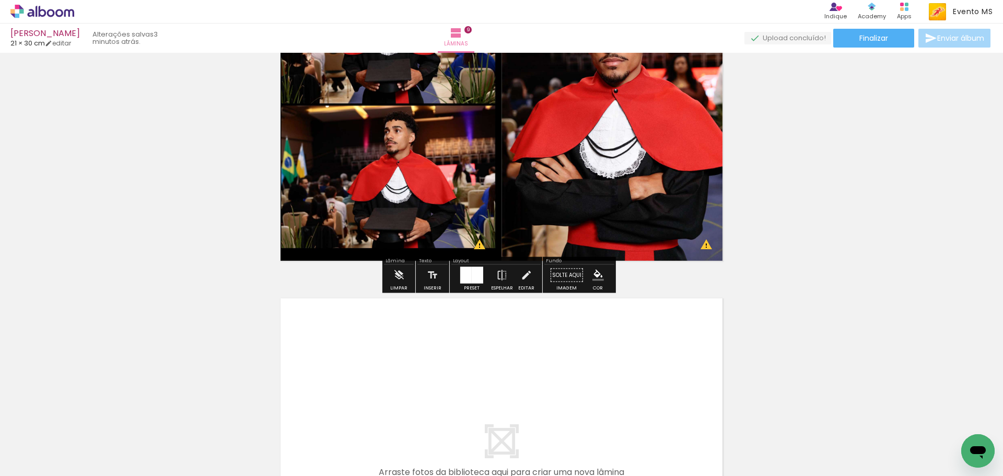
scroll to position [3126, 0]
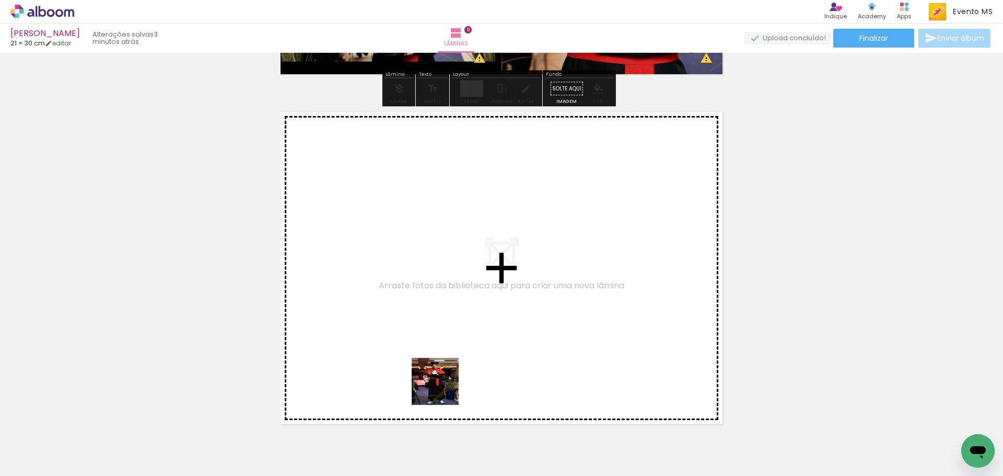
drag, startPoint x: 443, startPoint y: 389, endPoint x: 434, endPoint y: 310, distance: 79.9
click at [434, 310] on quentale-workspace at bounding box center [501, 238] width 1003 height 476
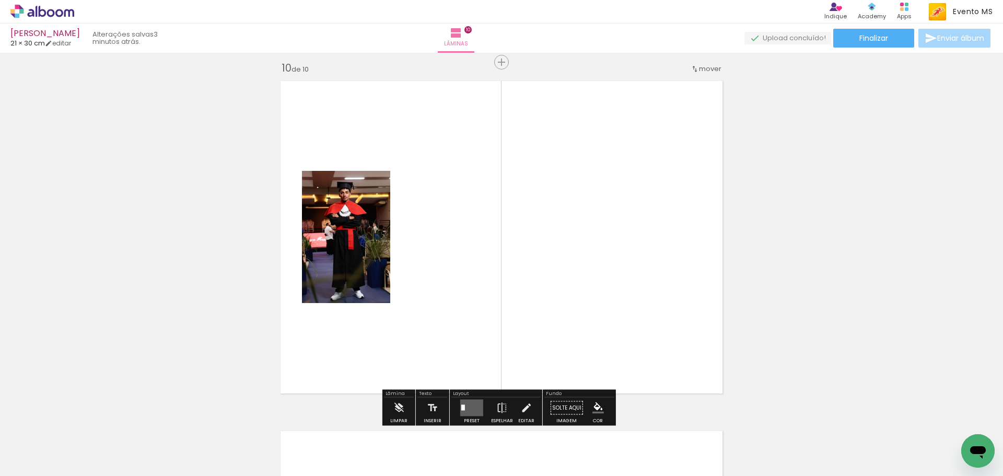
scroll to position [3163, 0]
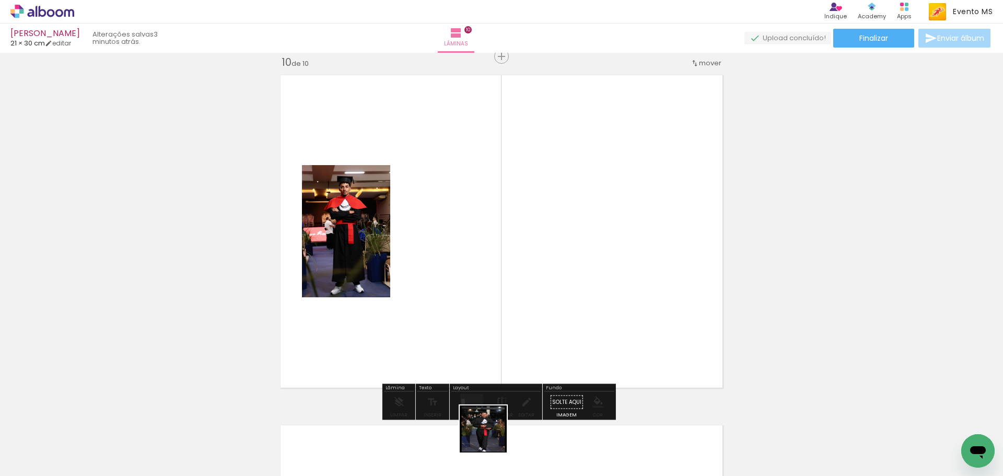
drag, startPoint x: 489, startPoint y: 442, endPoint x: 515, endPoint y: 330, distance: 115.7
click at [541, 268] on quentale-workspace at bounding box center [501, 238] width 1003 height 476
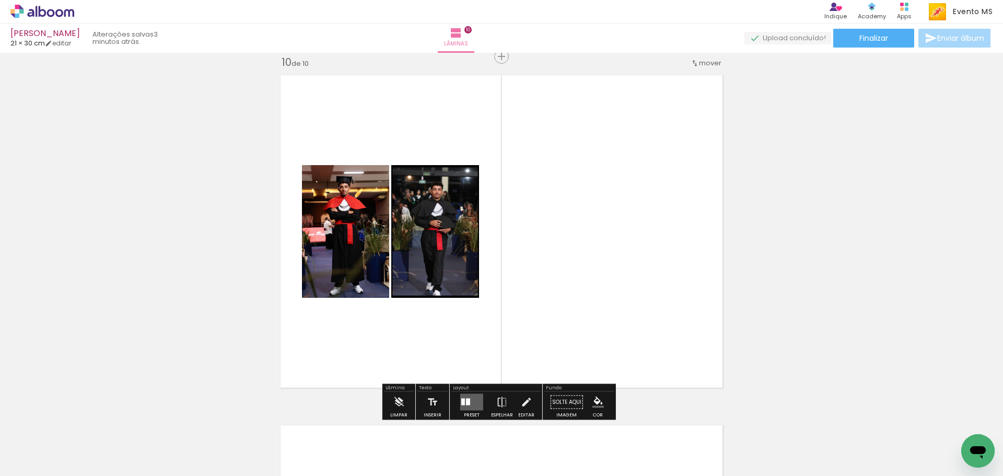
click at [467, 398] on div at bounding box center [468, 401] width 4 height 7
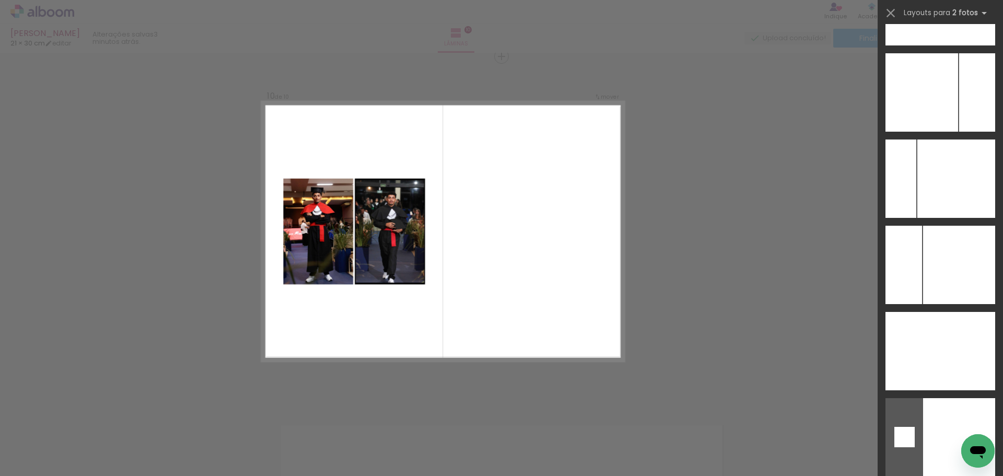
scroll to position [4465, 0]
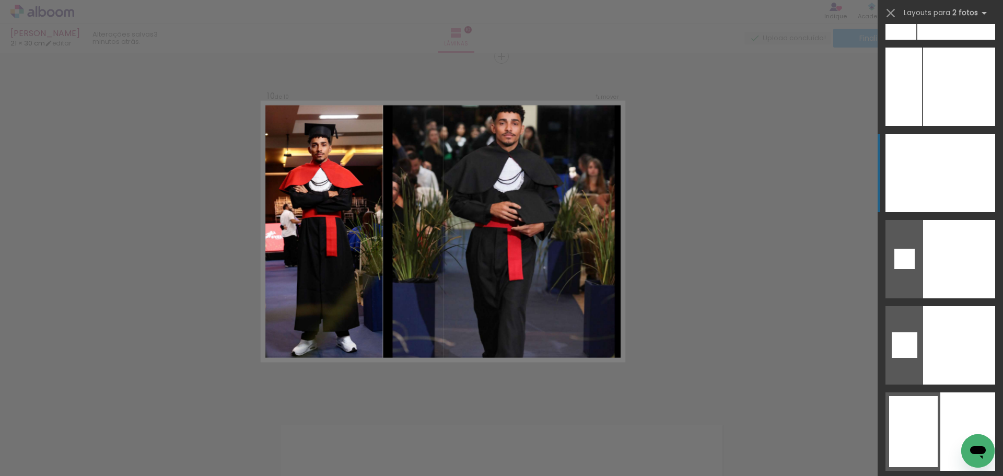
click at [956, 196] on div at bounding box center [958, 173] width 73 height 78
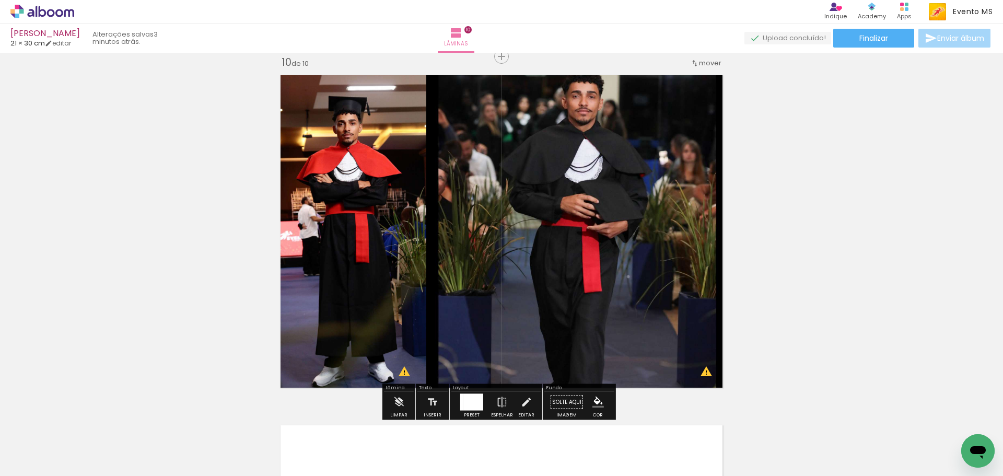
click at [460, 405] on div at bounding box center [461, 402] width 3 height 17
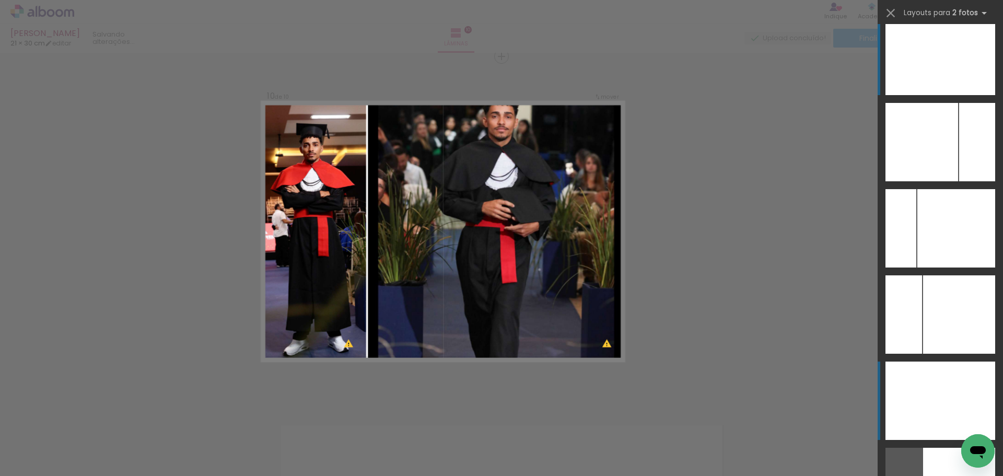
scroll to position [4149, 0]
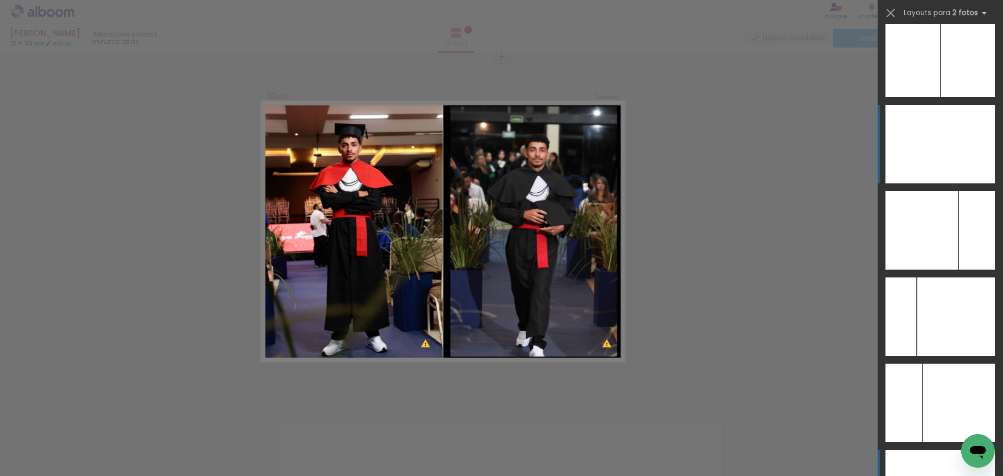
click at [940, 142] on div at bounding box center [967, 144] width 55 height 78
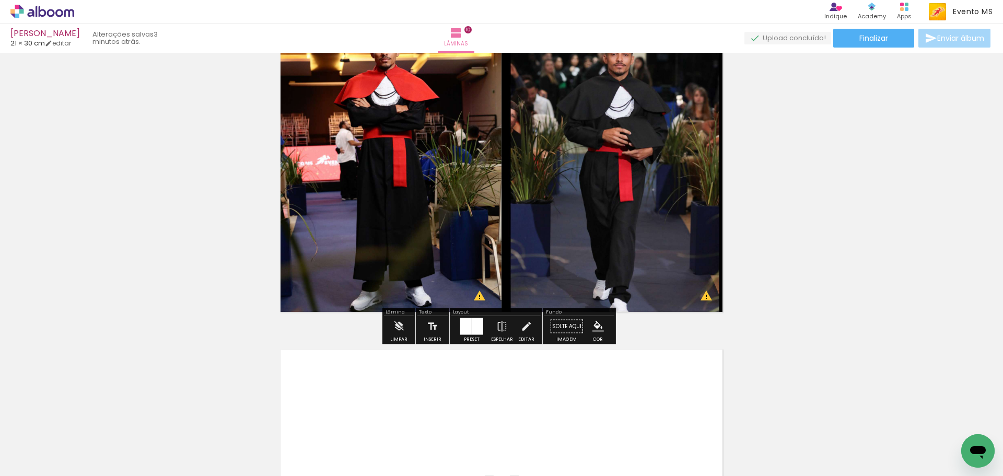
scroll to position [3424, 0]
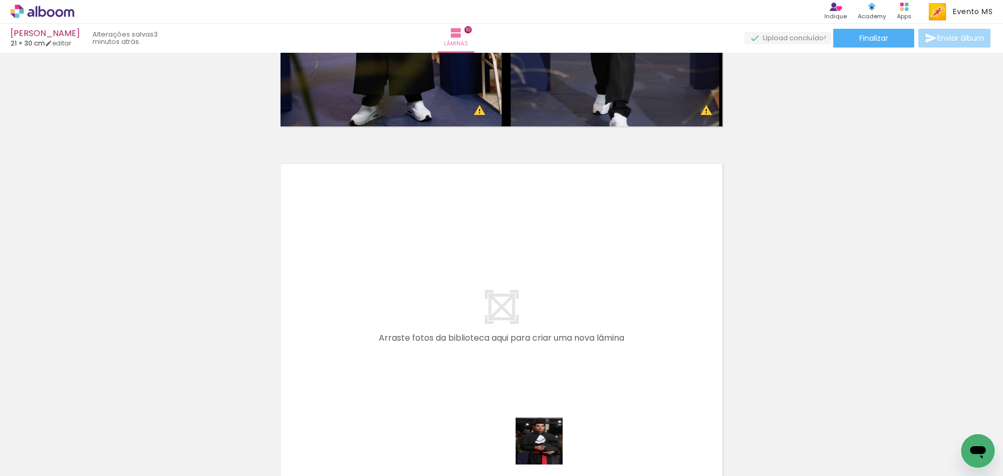
drag, startPoint x: 553, startPoint y: 455, endPoint x: 565, endPoint y: 448, distance: 13.3
click at [476, 367] on quentale-workspace at bounding box center [501, 238] width 1003 height 476
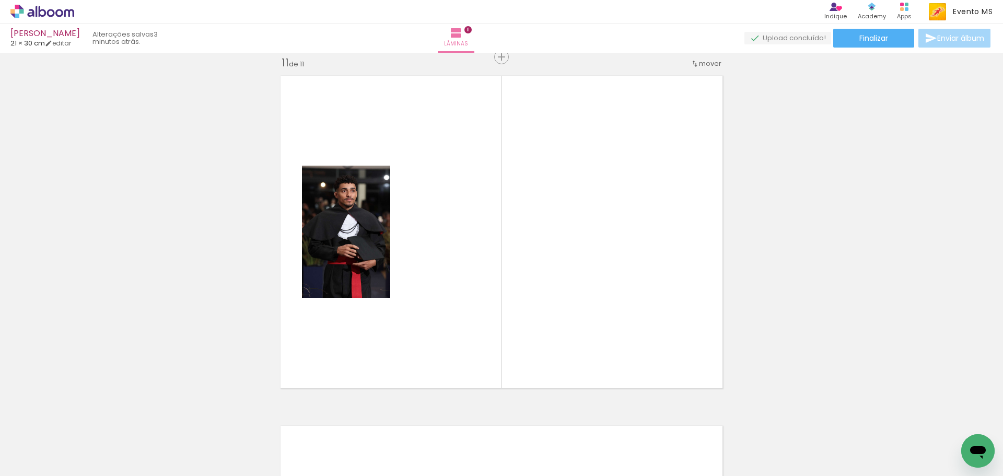
scroll to position [3513, 0]
drag, startPoint x: 607, startPoint y: 450, endPoint x: 585, endPoint y: 306, distance: 145.7
click at [593, 319] on quentale-workspace at bounding box center [501, 238] width 1003 height 476
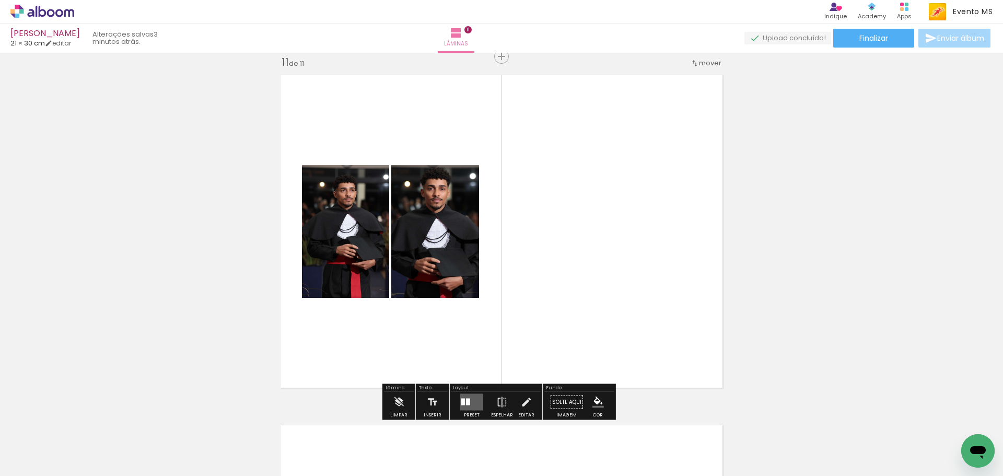
drag, startPoint x: 466, startPoint y: 402, endPoint x: 522, endPoint y: 353, distance: 74.0
click at [467, 402] on div at bounding box center [468, 401] width 4 height 7
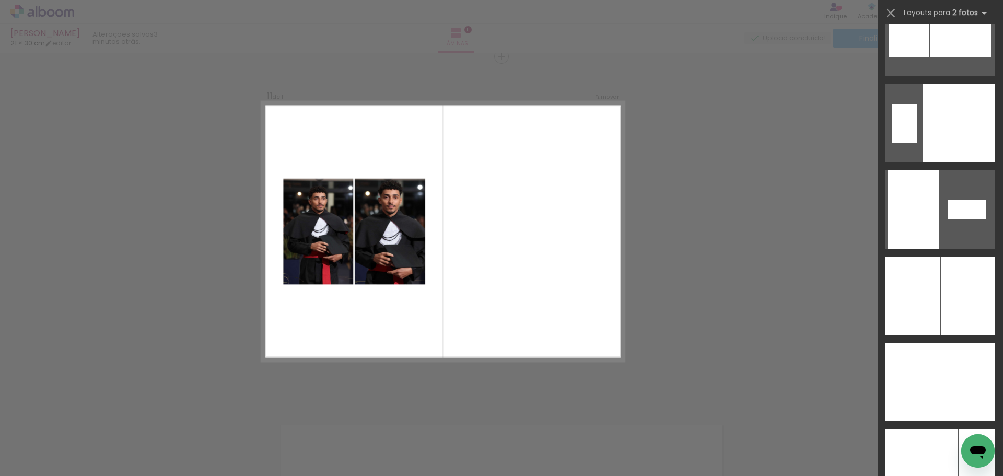
scroll to position [4089, 0]
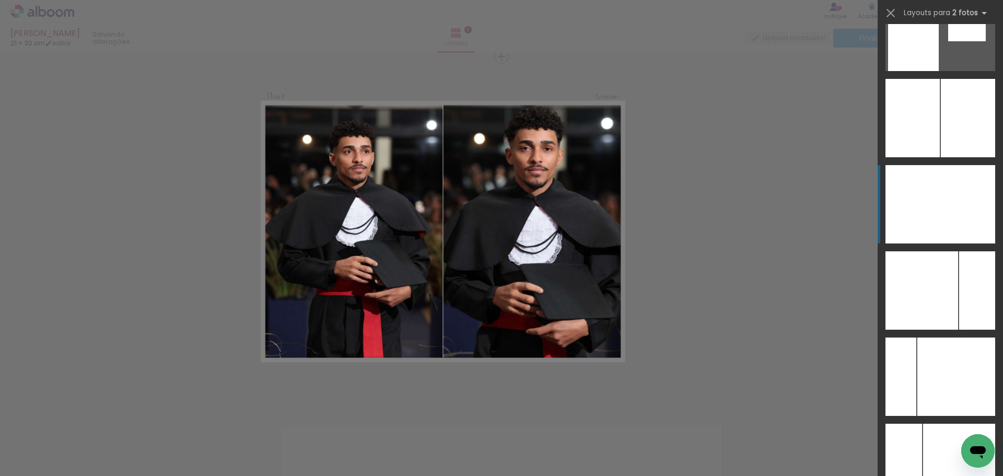
click at [966, 226] on div at bounding box center [967, 204] width 55 height 78
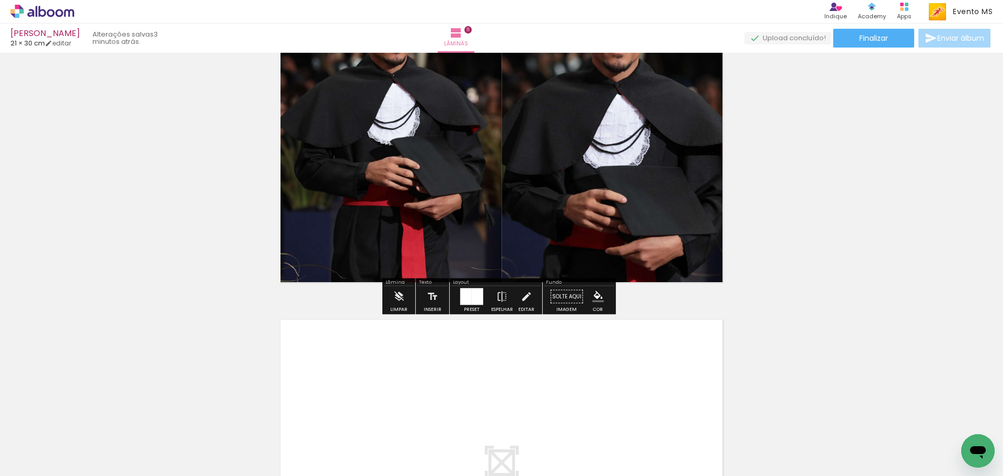
scroll to position [3826, 0]
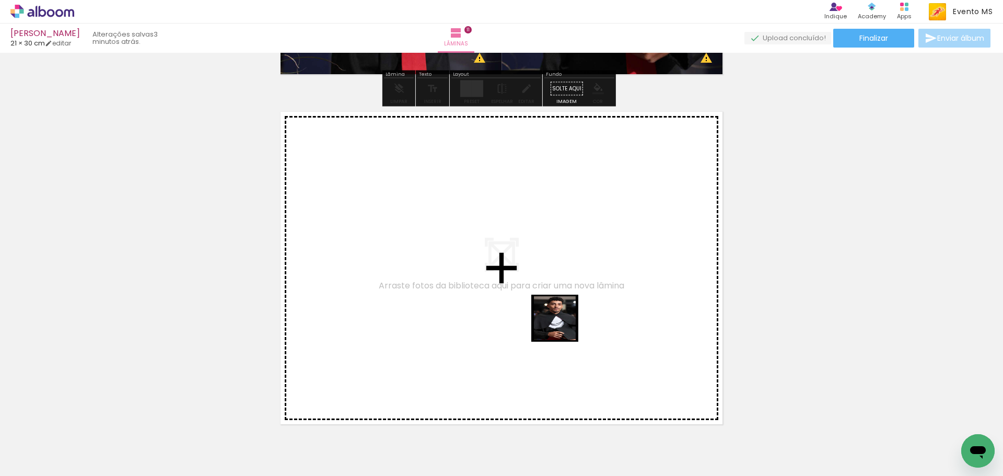
drag, startPoint x: 564, startPoint y: 328, endPoint x: 665, endPoint y: 429, distance: 143.3
click at [562, 322] on quentale-workspace at bounding box center [501, 238] width 1003 height 476
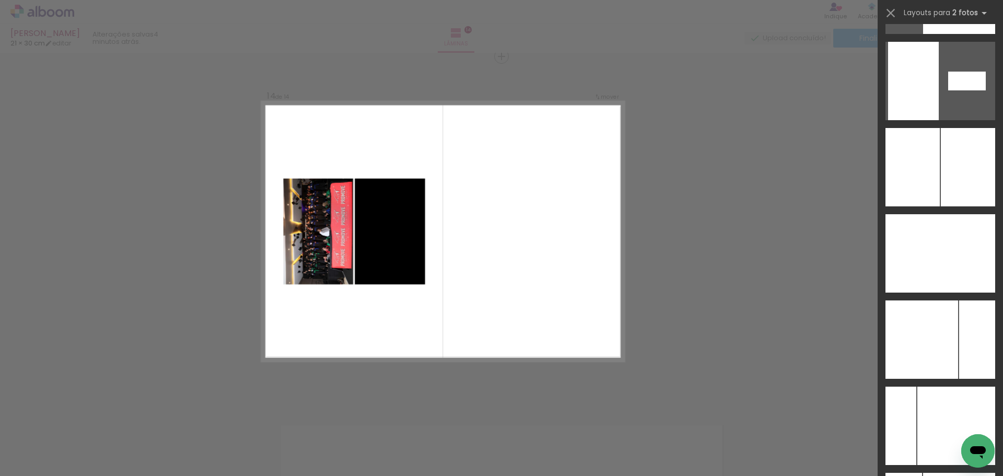
scroll to position [4139, 0]
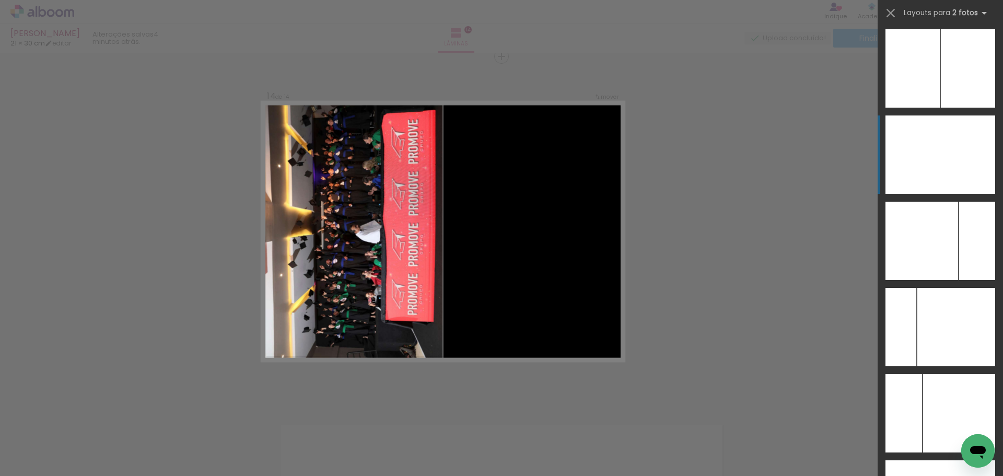
click at [957, 175] on div at bounding box center [967, 154] width 55 height 78
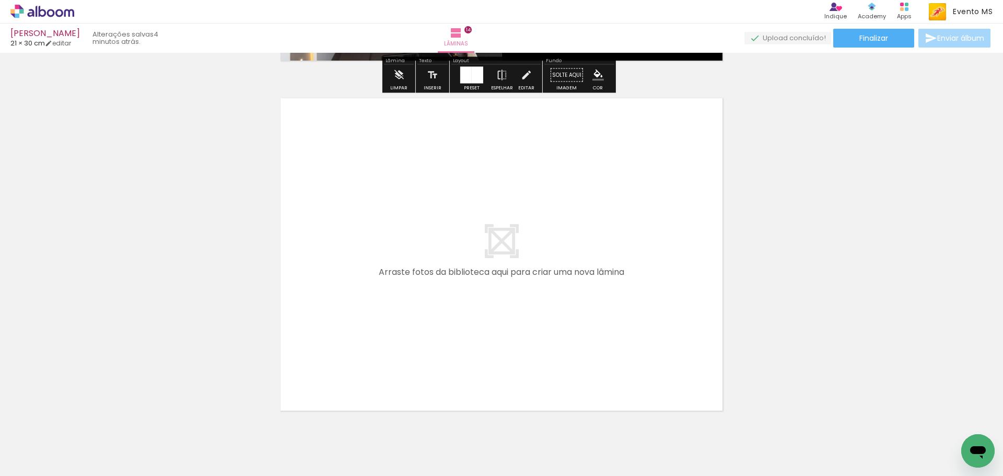
scroll to position [4931, 0]
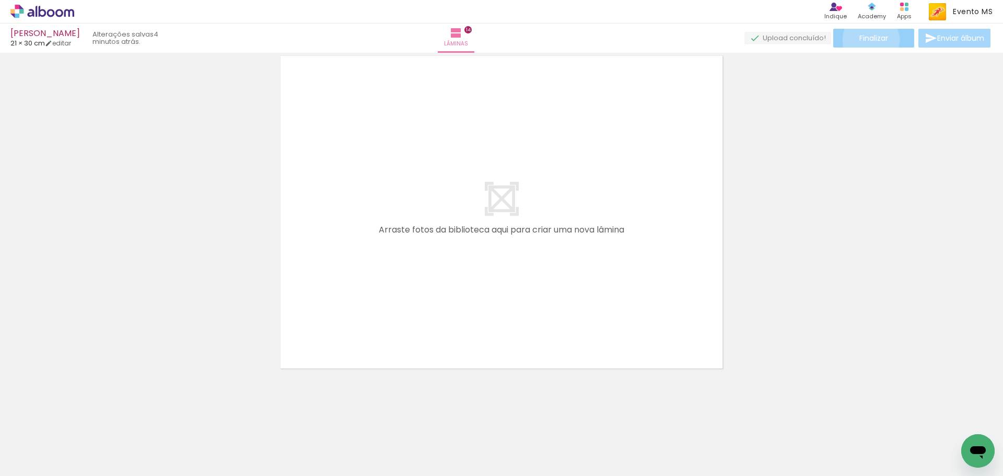
click at [867, 40] on span "Finalizar" at bounding box center [873, 37] width 29 height 7
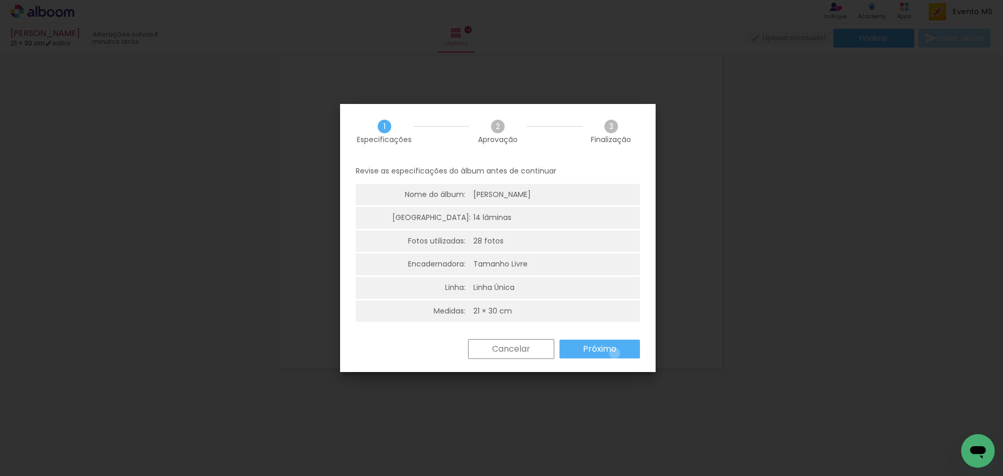
click at [0, 0] on slot "Próximo" at bounding box center [0, 0] width 0 height 0
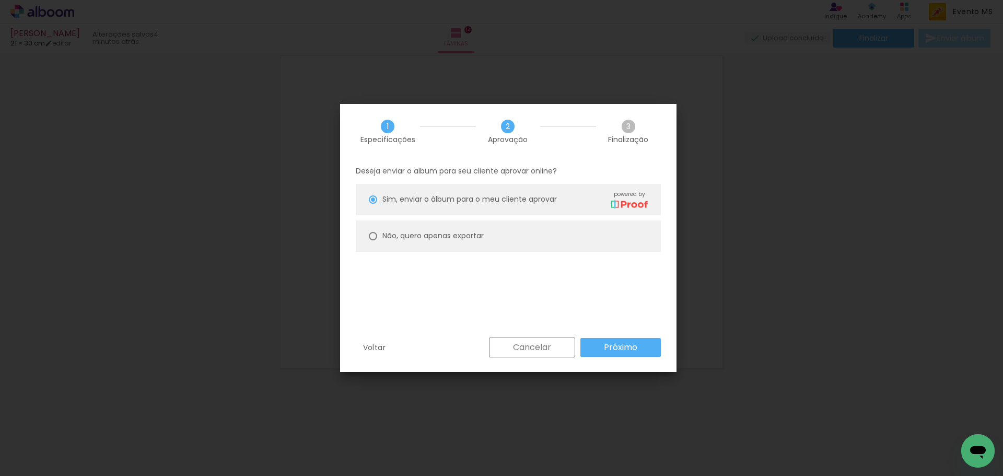
click at [0, 0] on slot "Próximo" at bounding box center [0, 0] width 0 height 0
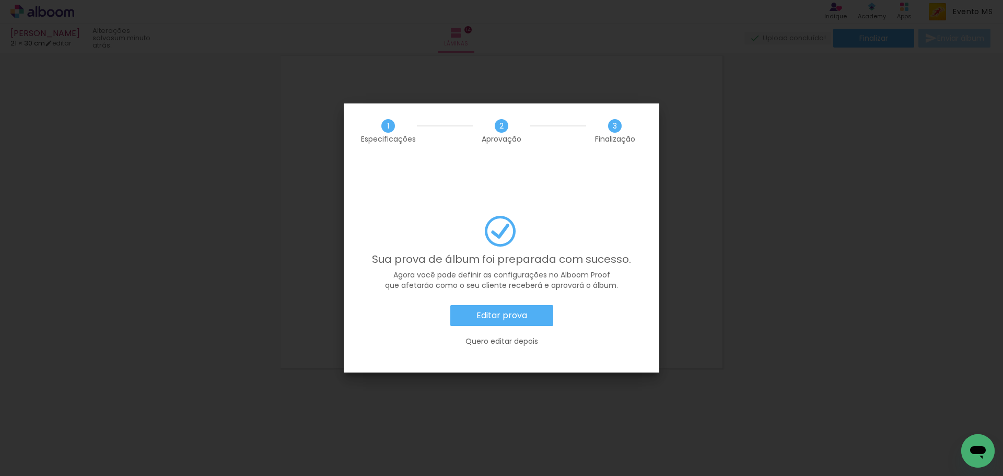
scroll to position [0, 724]
click at [520, 305] on paper-button "Editar prova" at bounding box center [501, 315] width 103 height 21
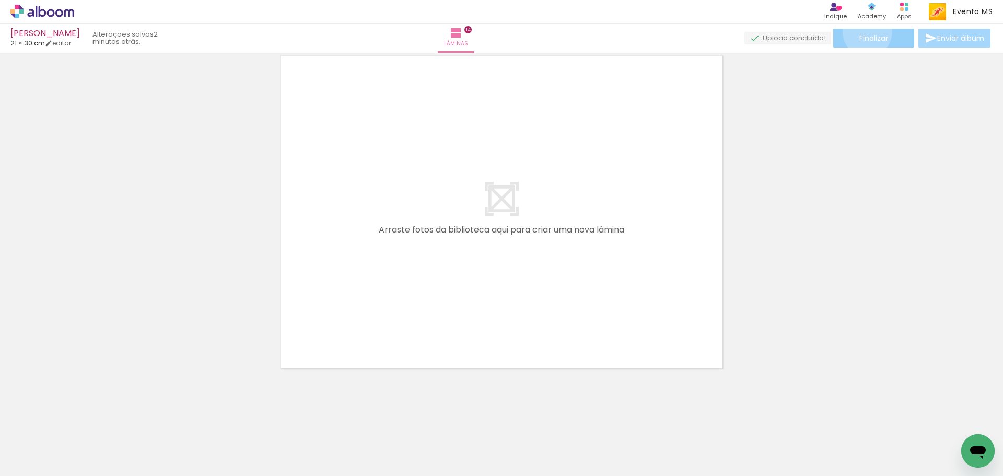
click at [863, 32] on paper-button "Finalizar" at bounding box center [873, 38] width 81 height 19
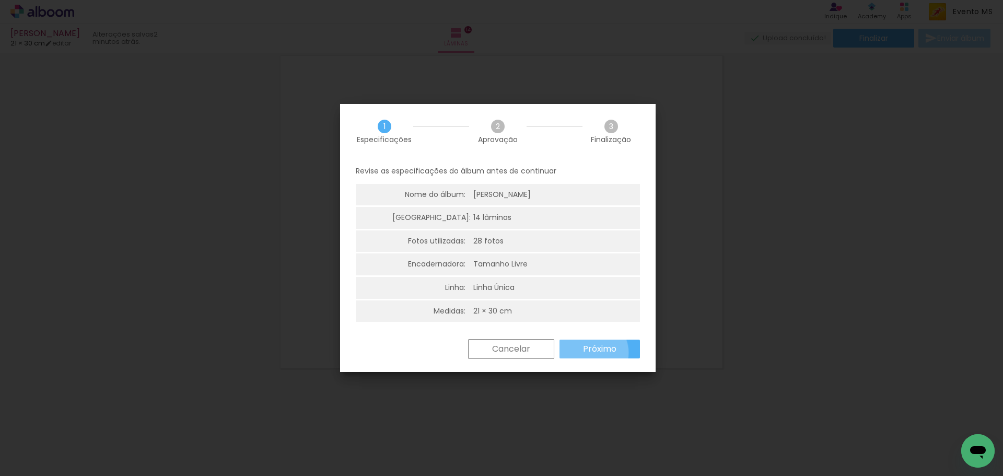
click at [0, 0] on slot "Próximo" at bounding box center [0, 0] width 0 height 0
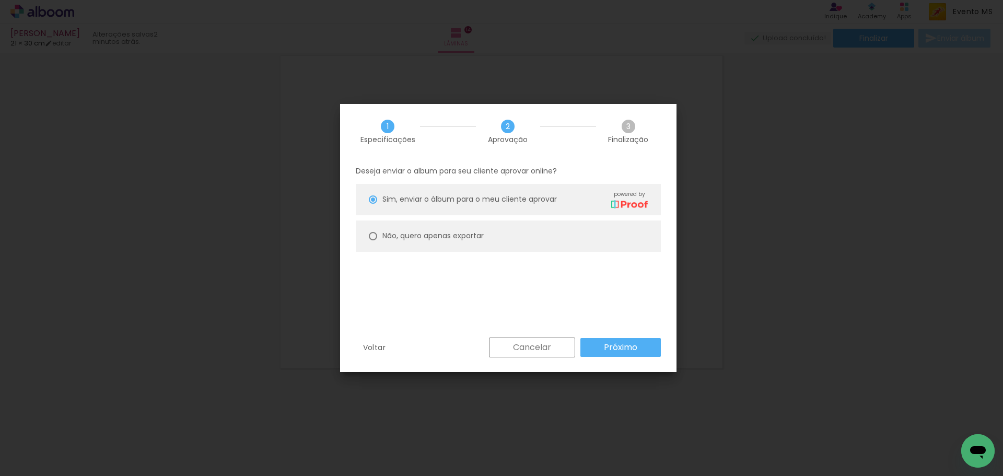
click at [614, 340] on paper-button "Próximo" at bounding box center [620, 347] width 80 height 19
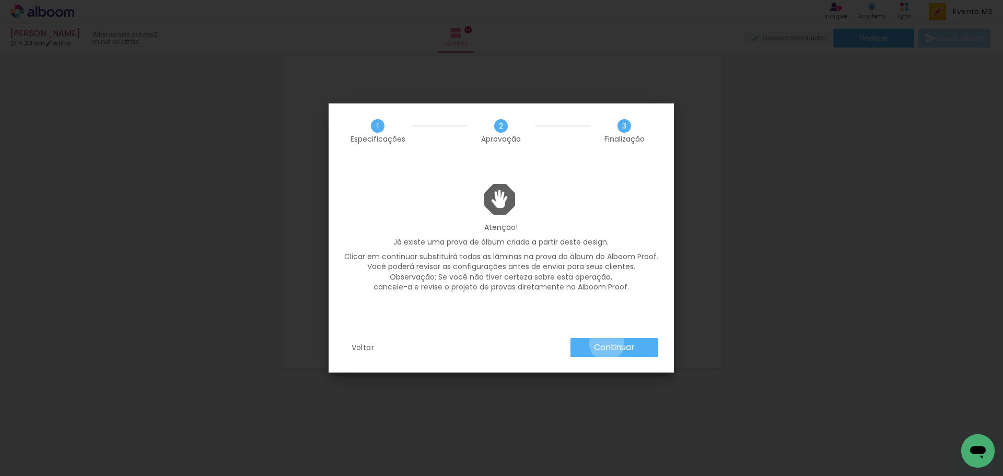
click at [0, 0] on slot "Continuar" at bounding box center [0, 0] width 0 height 0
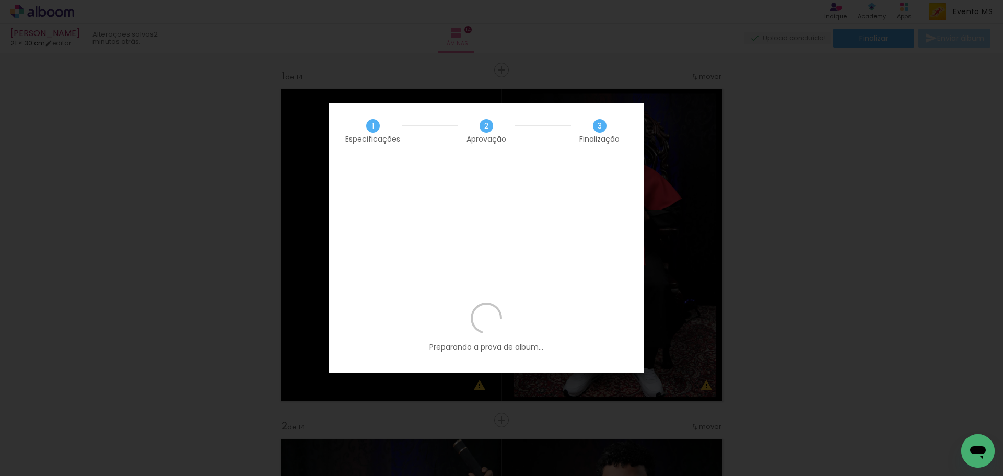
scroll to position [0, 724]
